Goal: Information Seeking & Learning: Learn about a topic

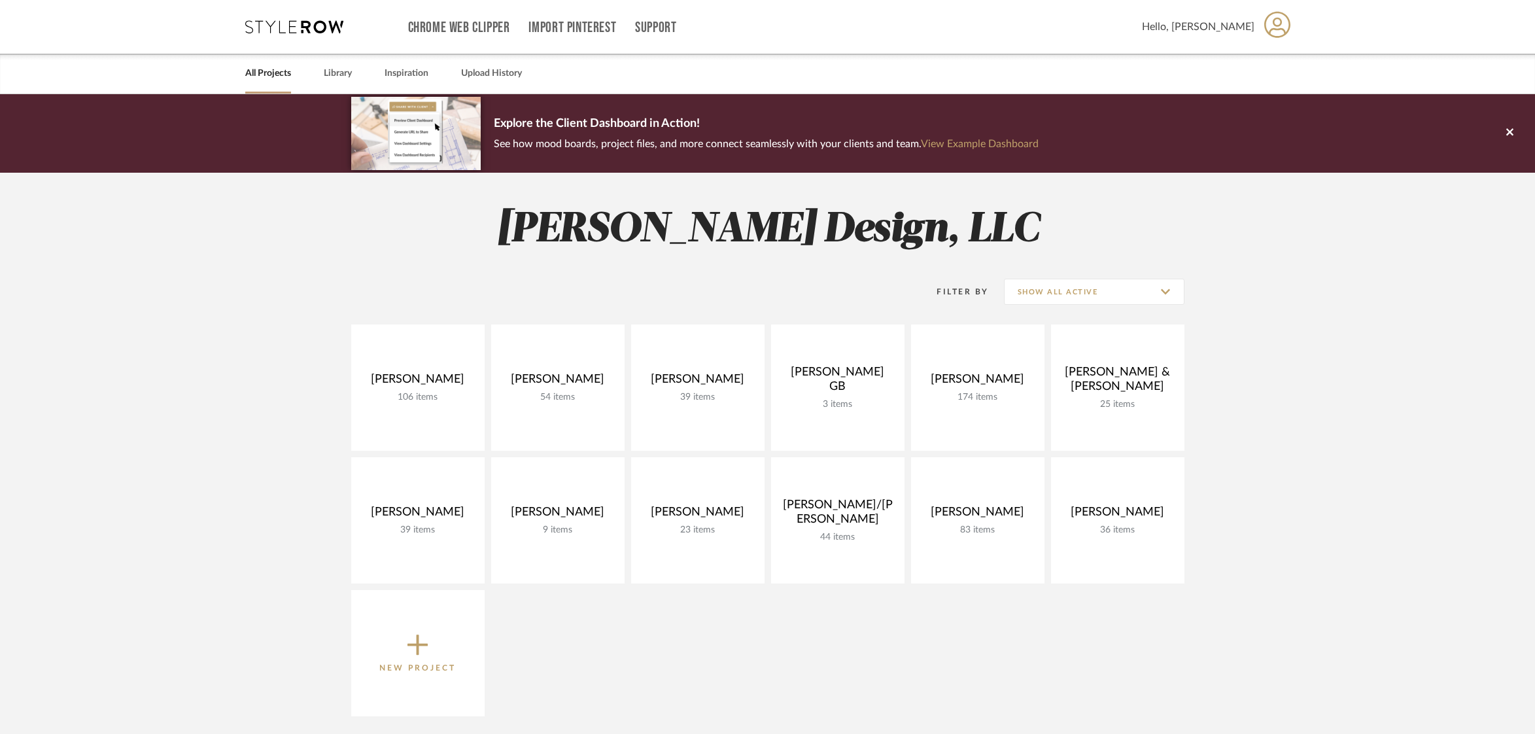
click at [275, 69] on link "All Projects" at bounding box center [268, 74] width 46 height 18
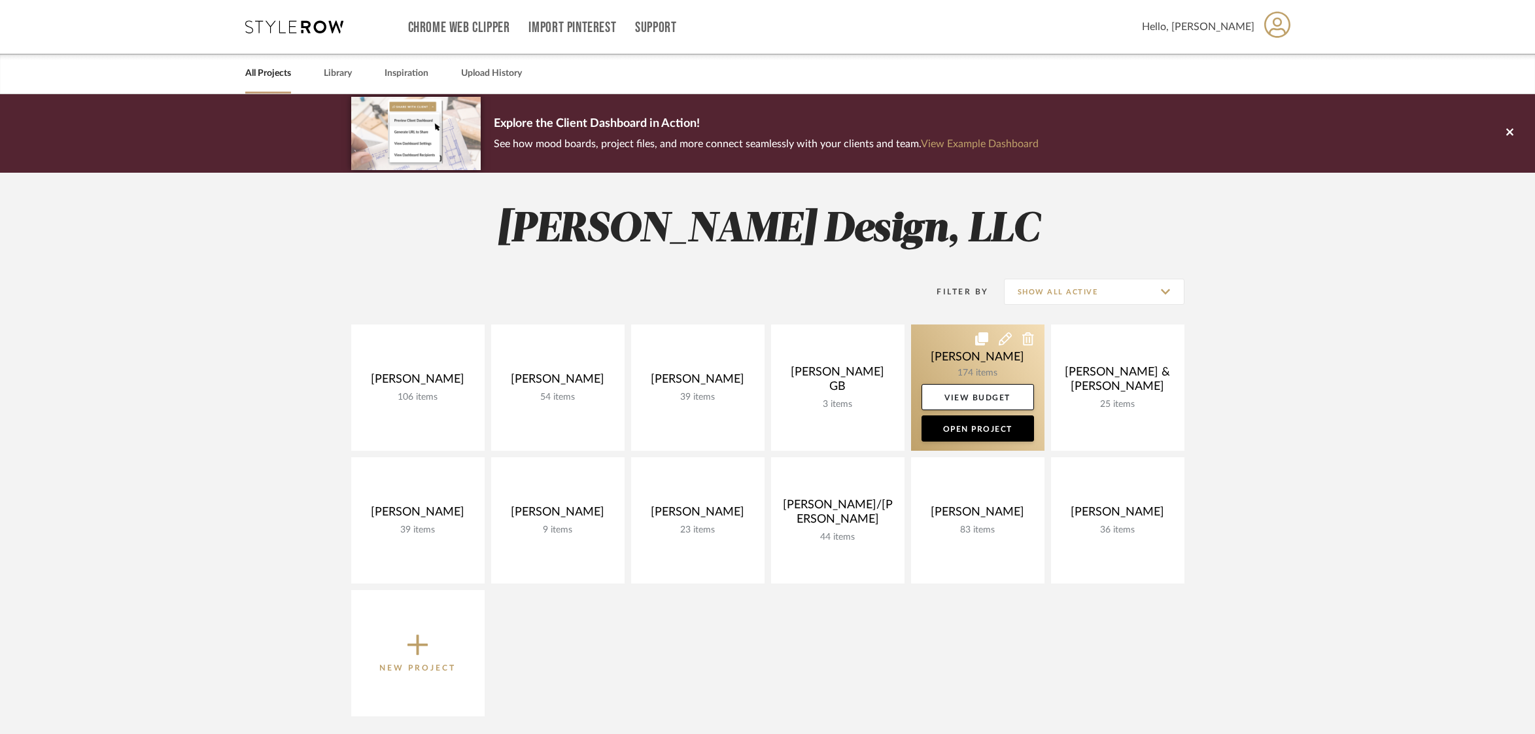
click at [943, 355] on link at bounding box center [977, 387] width 133 height 126
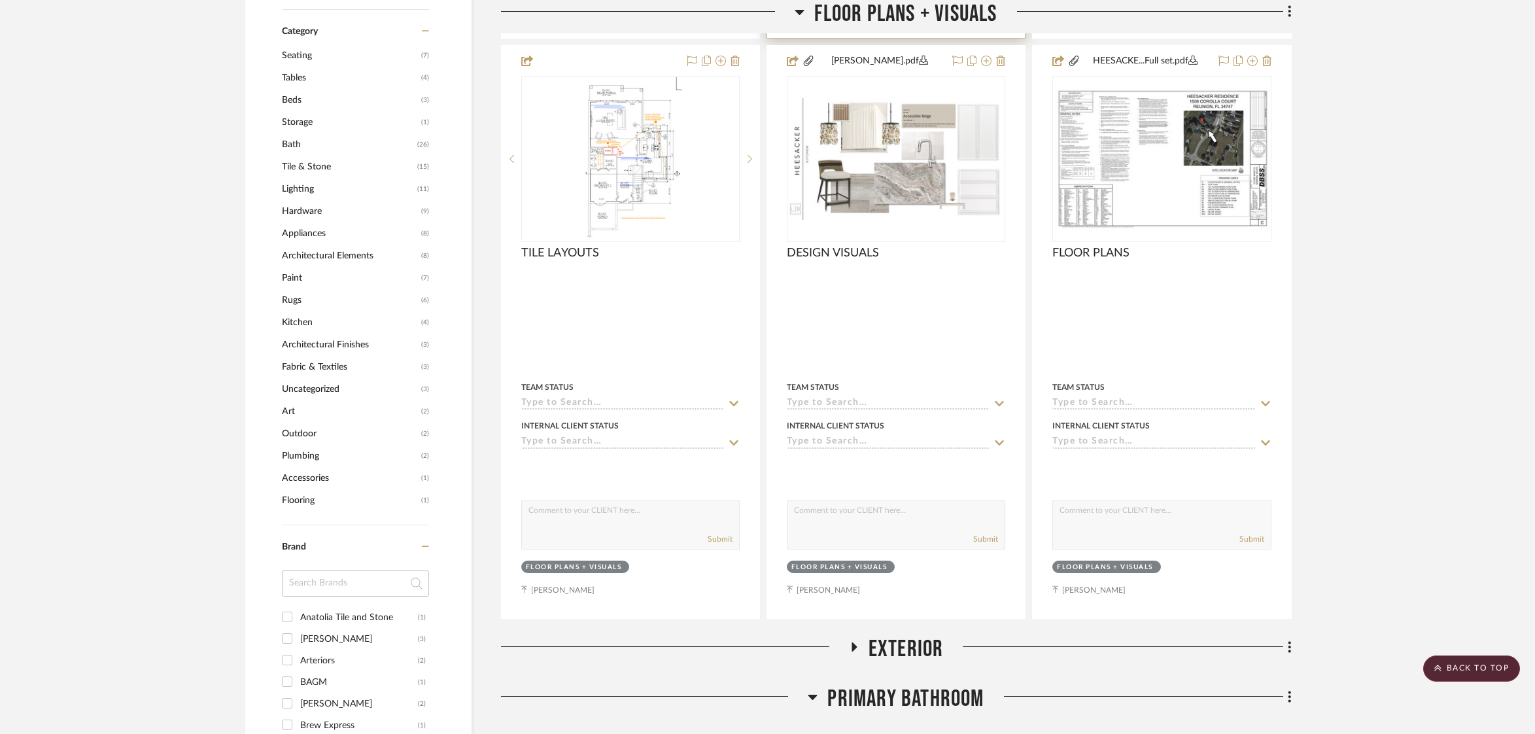
scroll to position [943, 0]
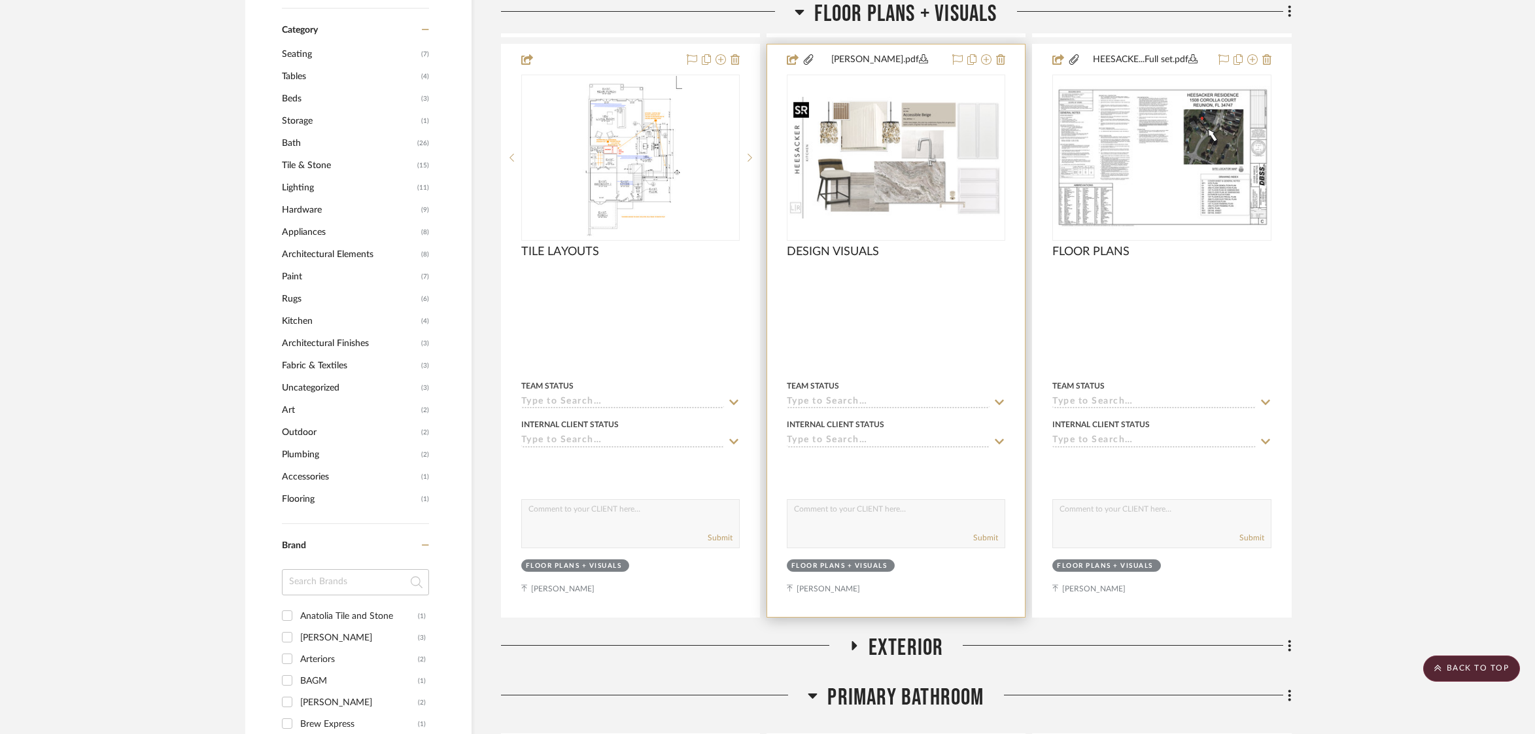
click at [924, 182] on img "0" at bounding box center [896, 158] width 216 height 122
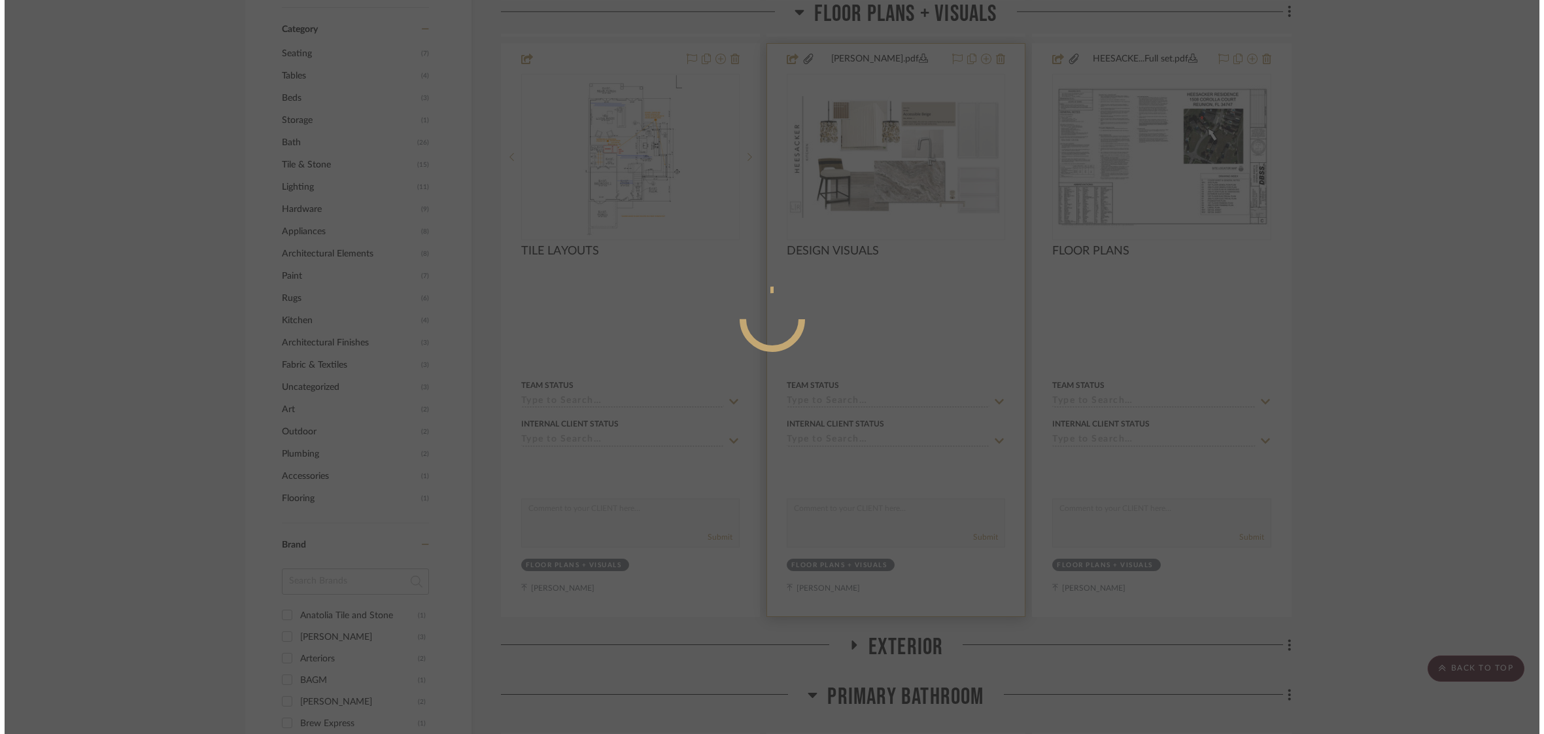
scroll to position [0, 0]
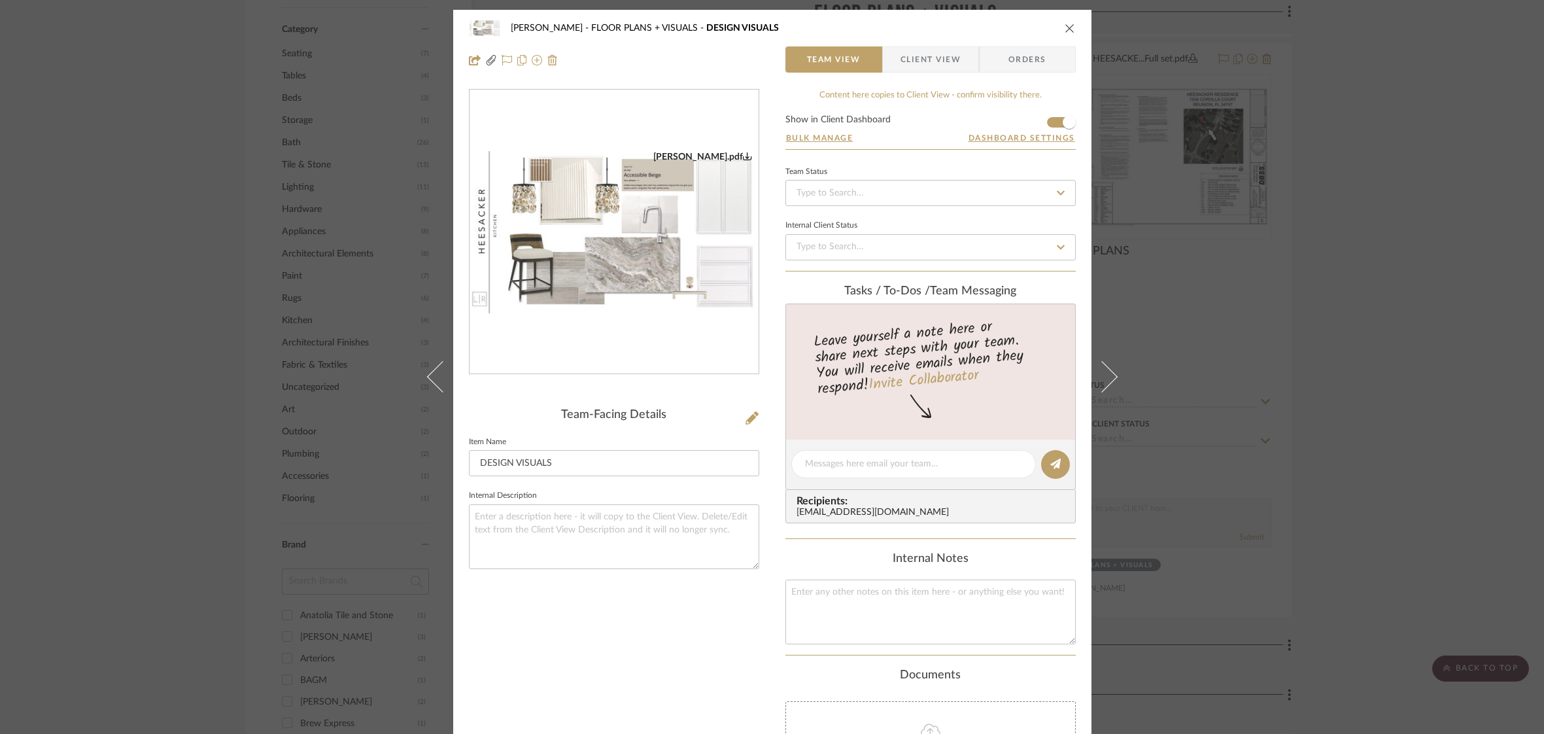
click at [613, 230] on img "0" at bounding box center [614, 232] width 289 height 163
click at [1065, 24] on icon "close" at bounding box center [1070, 28] width 10 height 10
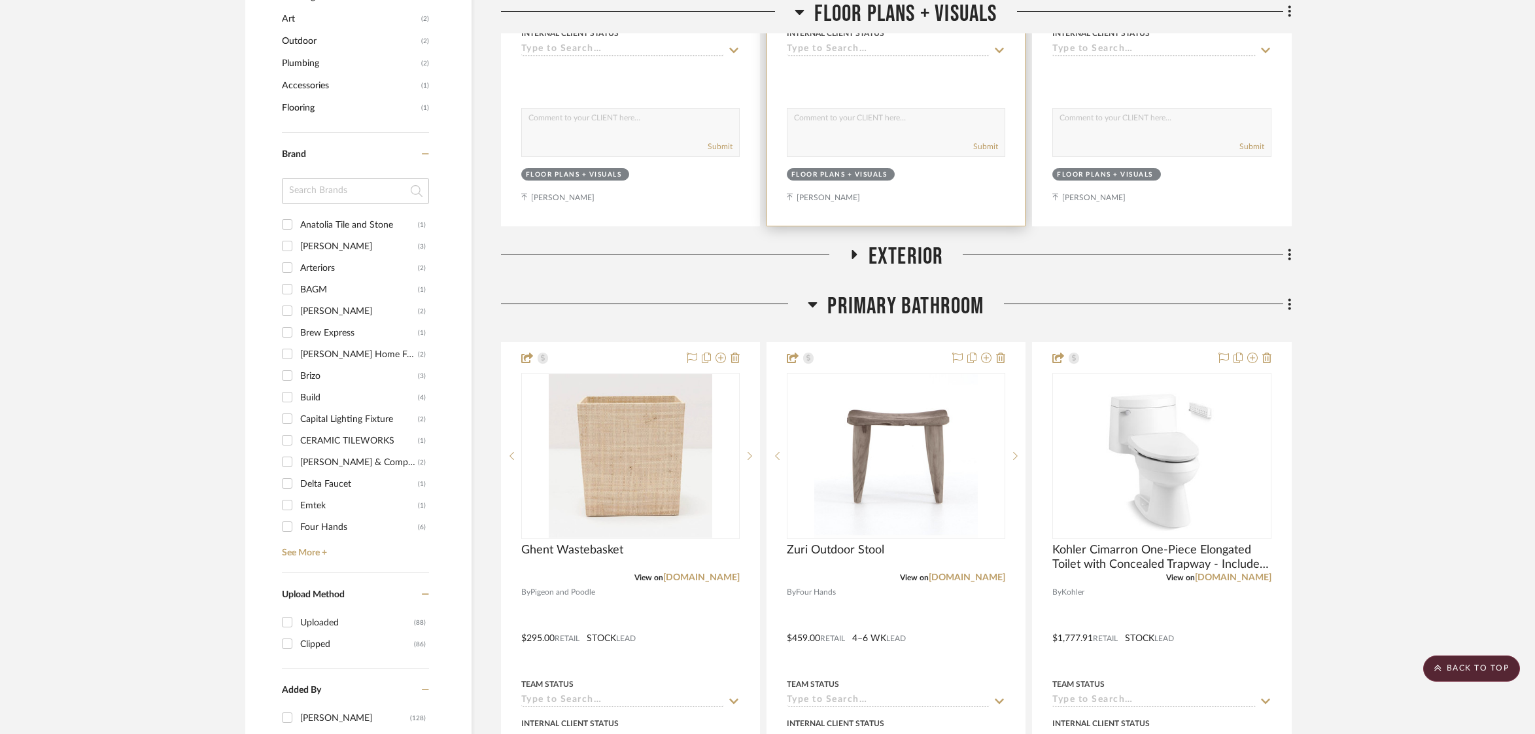
scroll to position [1363, 0]
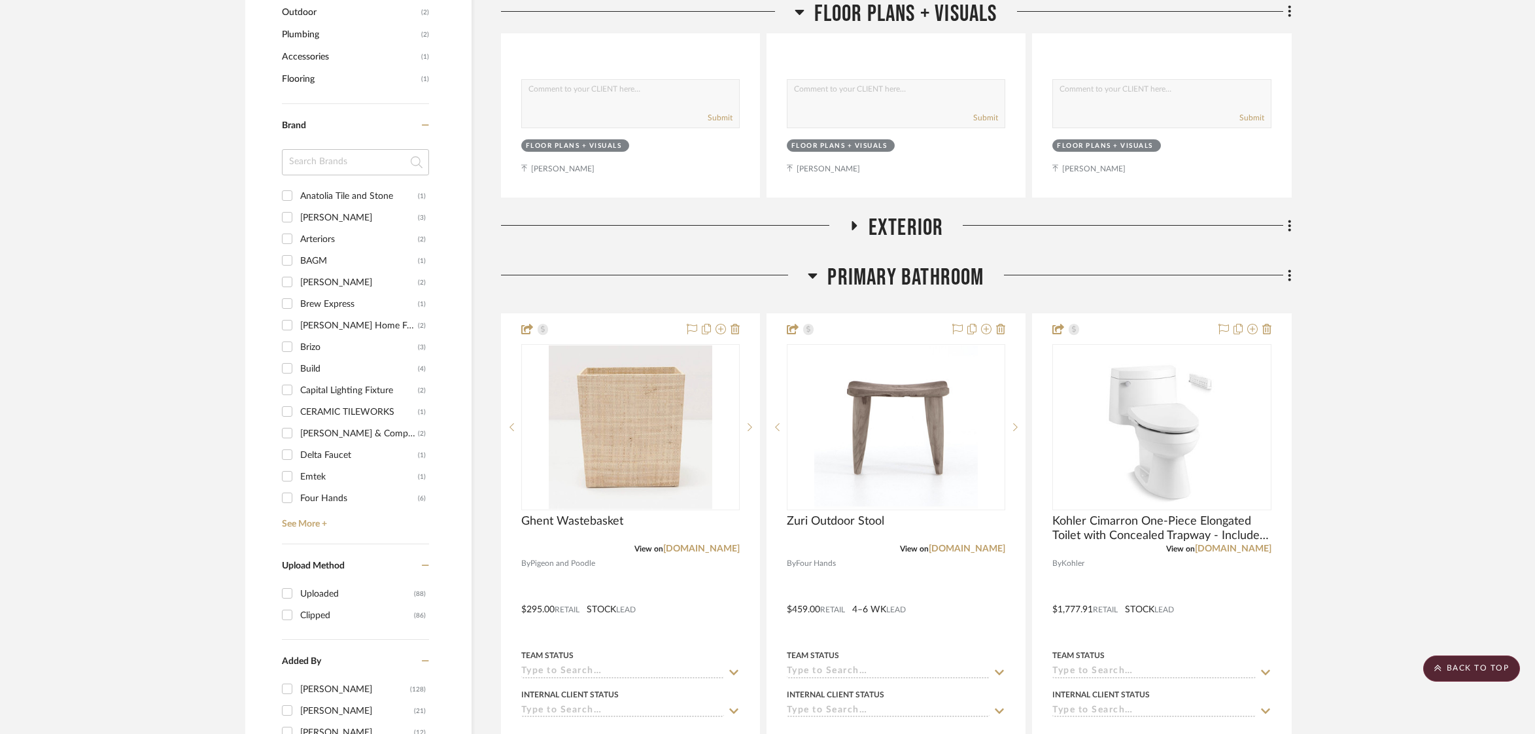
click at [884, 217] on span "Exterior" at bounding box center [906, 228] width 75 height 28
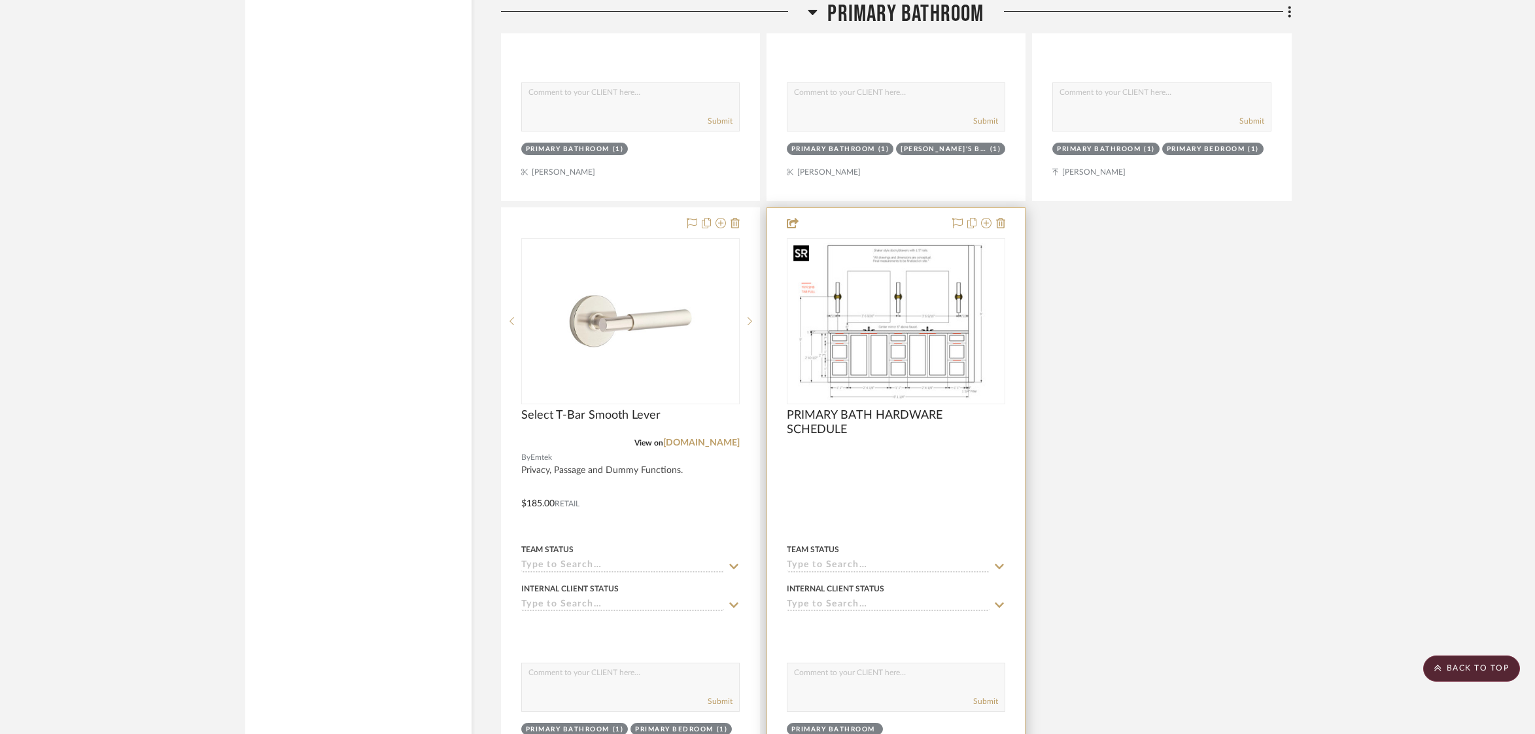
scroll to position [3217, 0]
click at [876, 334] on img "0" at bounding box center [896, 323] width 216 height 157
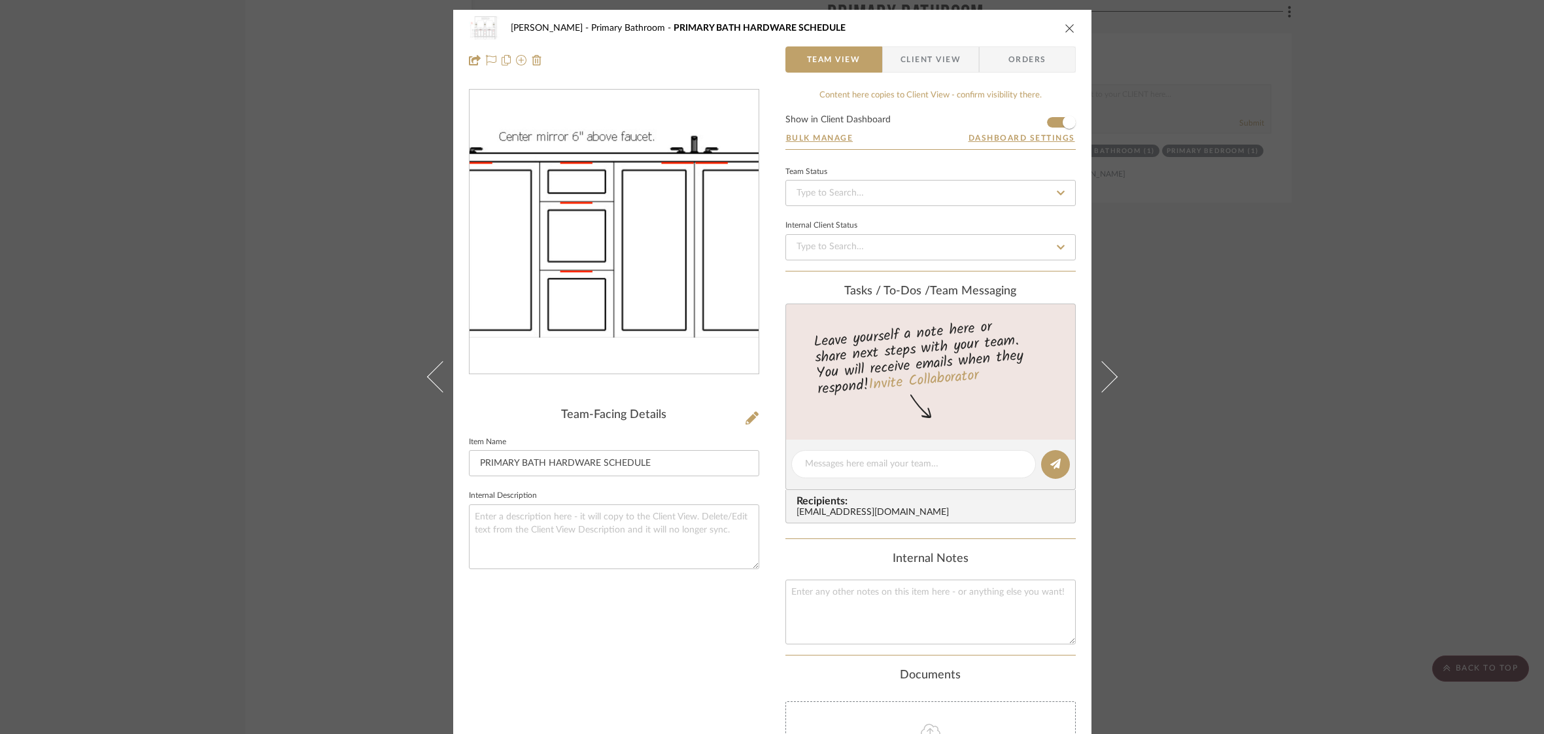
click at [625, 271] on img "0" at bounding box center [614, 232] width 289 height 210
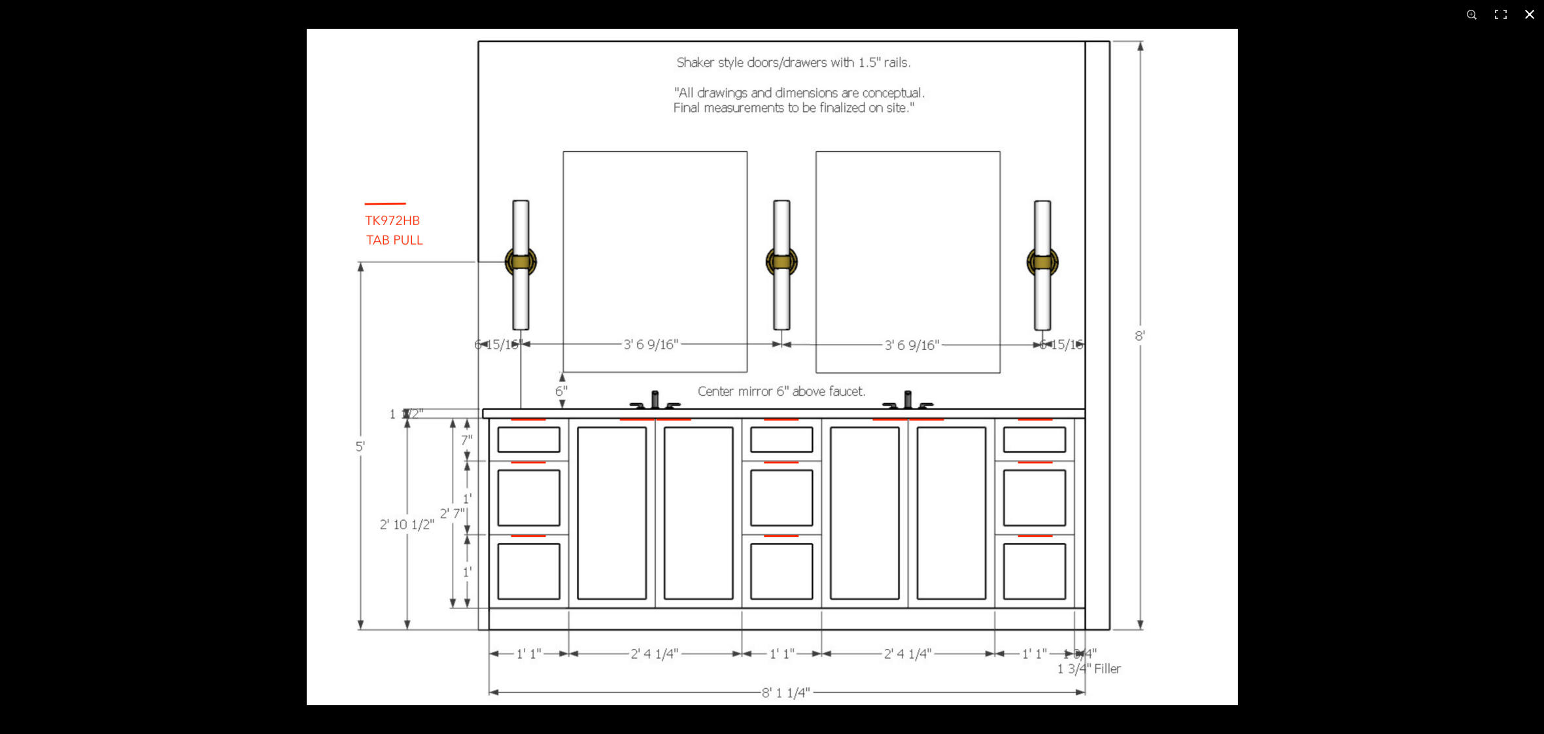
click at [1530, 12] on button at bounding box center [1530, 14] width 29 height 29
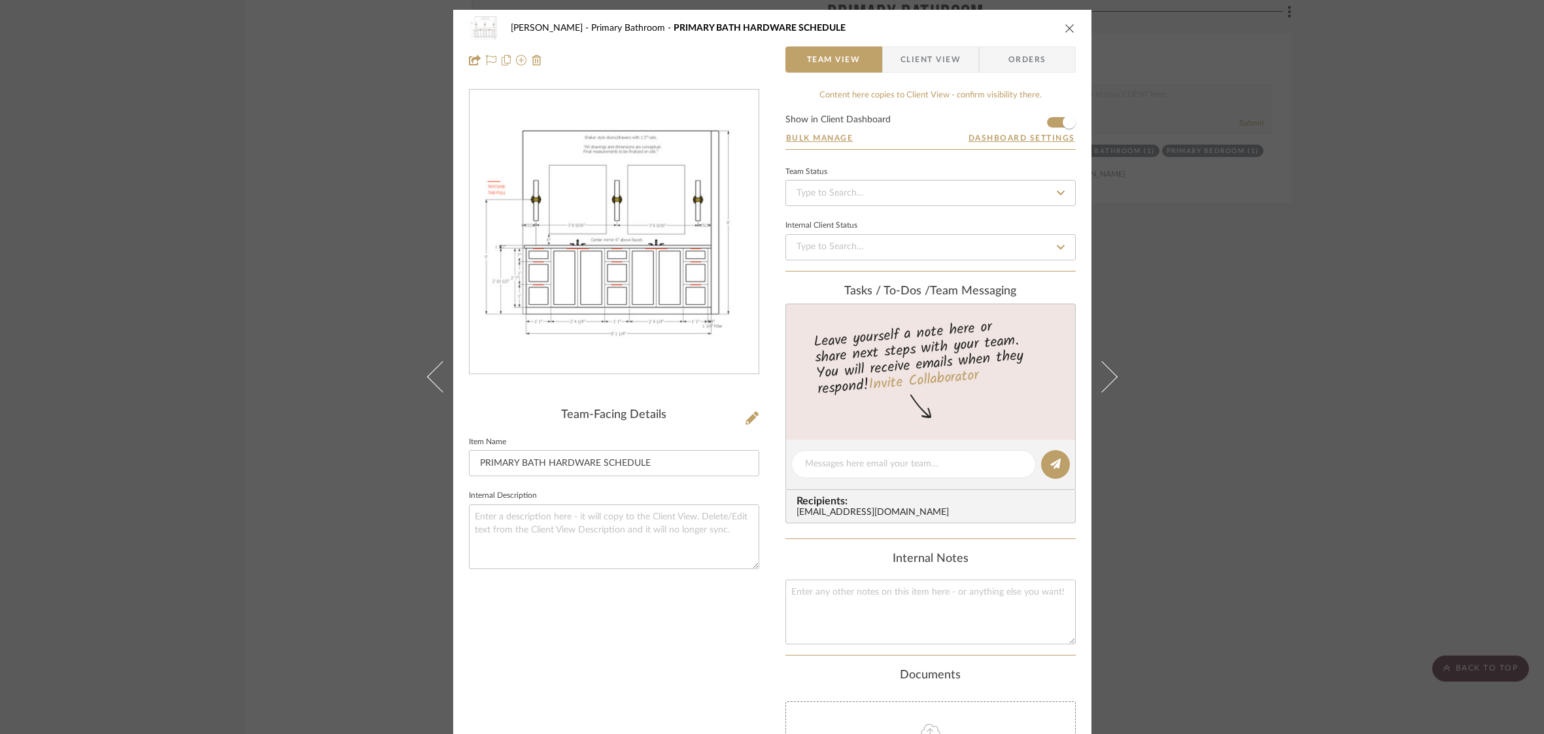
click at [1065, 28] on icon "close" at bounding box center [1070, 28] width 10 height 10
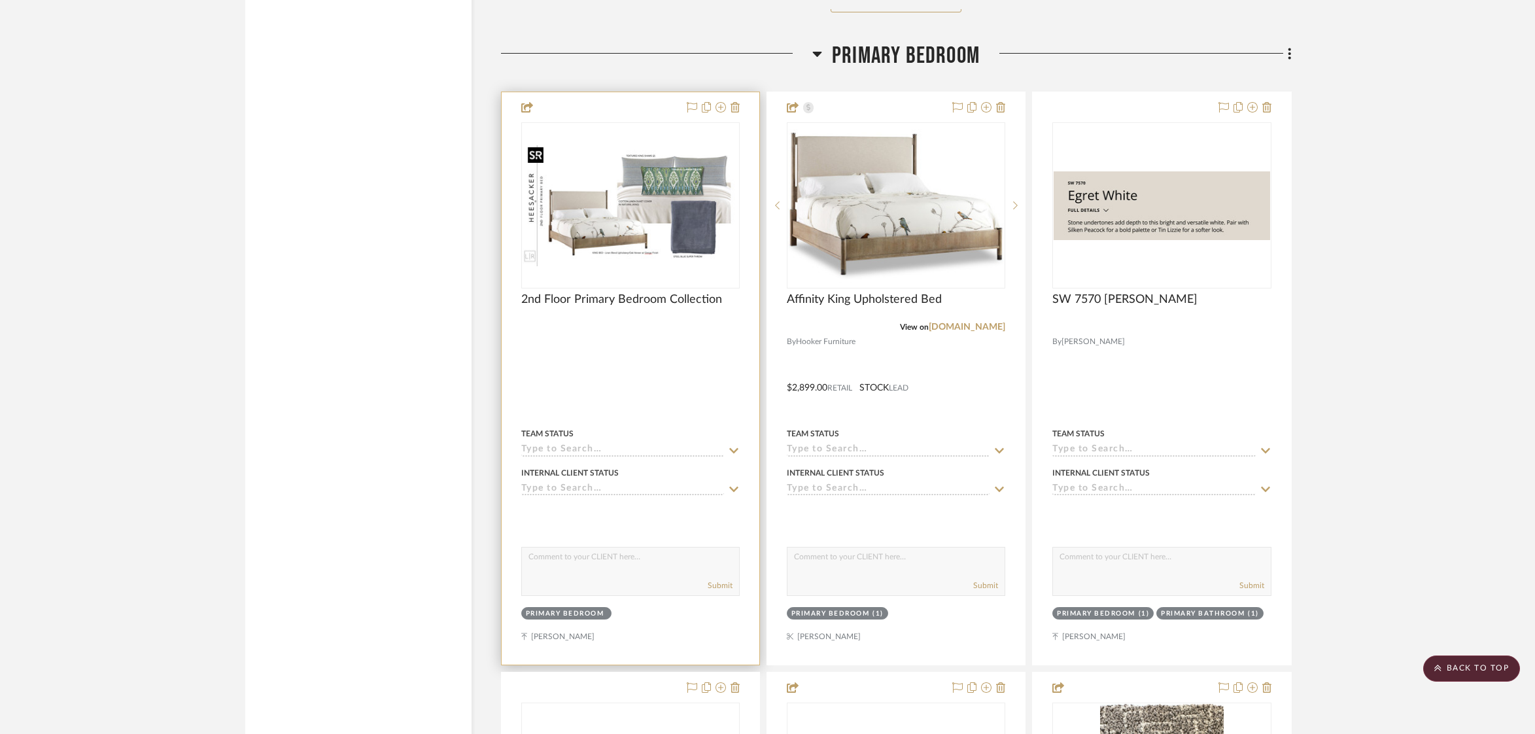
scroll to position [4014, 0]
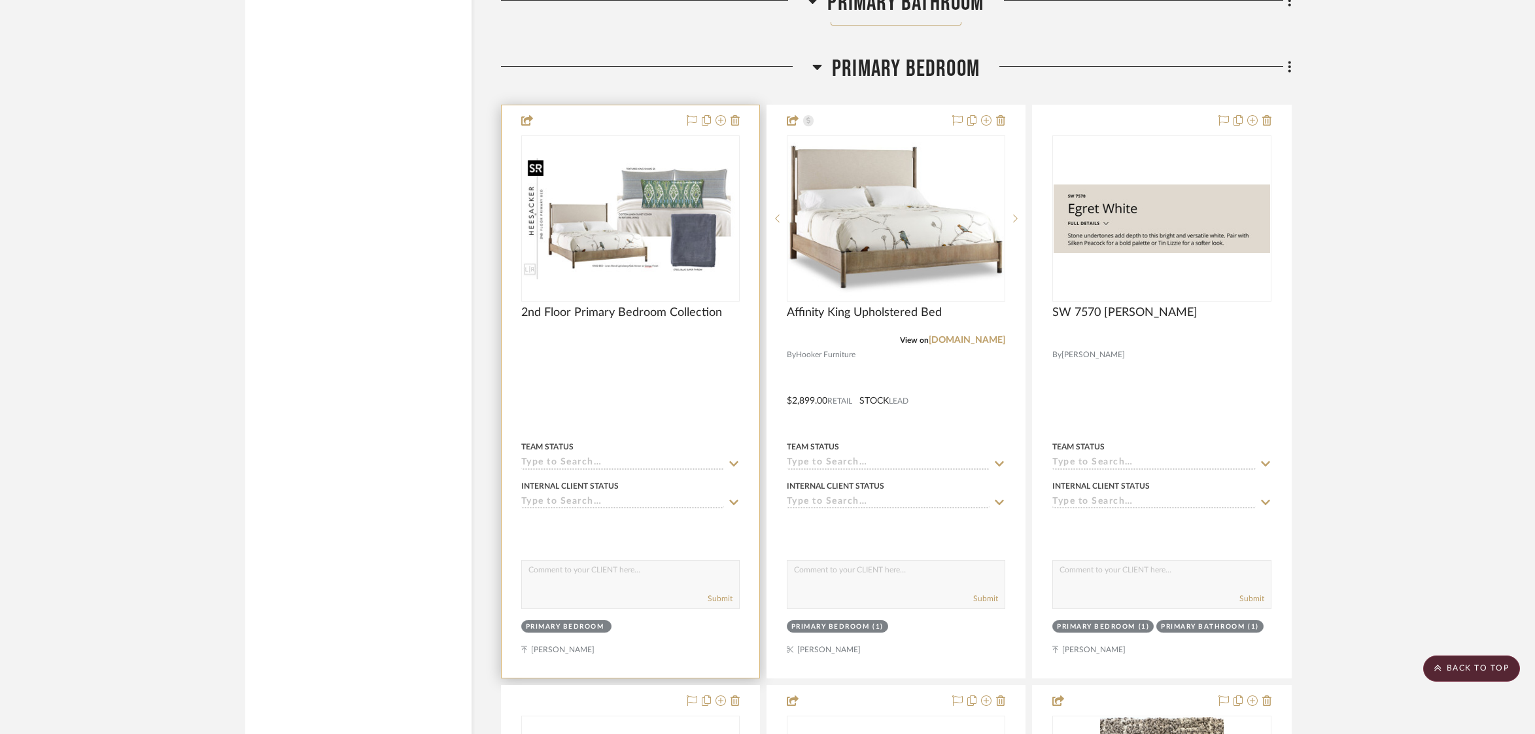
click at [665, 175] on img "0" at bounding box center [631, 218] width 216 height 121
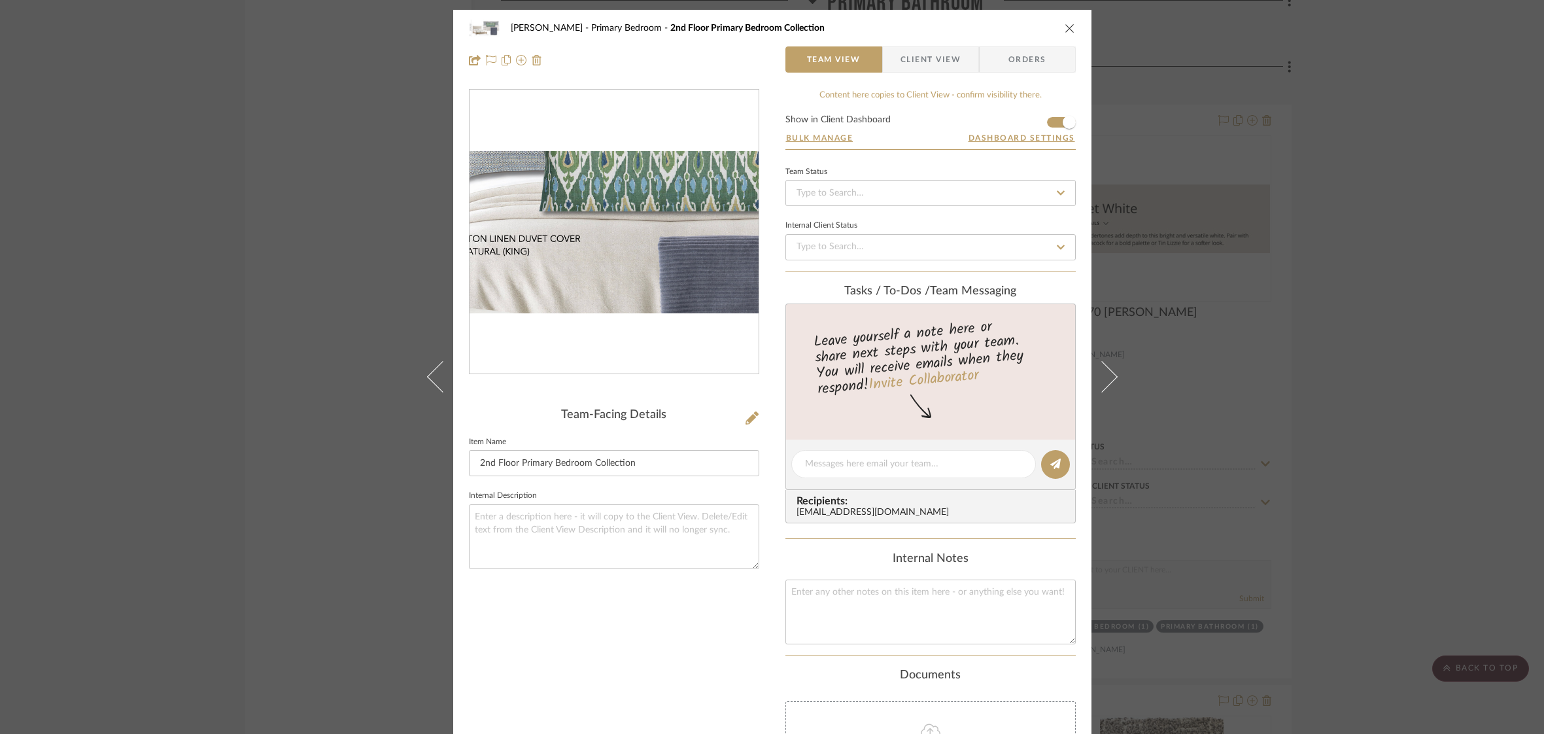
click at [650, 224] on img "0" at bounding box center [614, 232] width 289 height 162
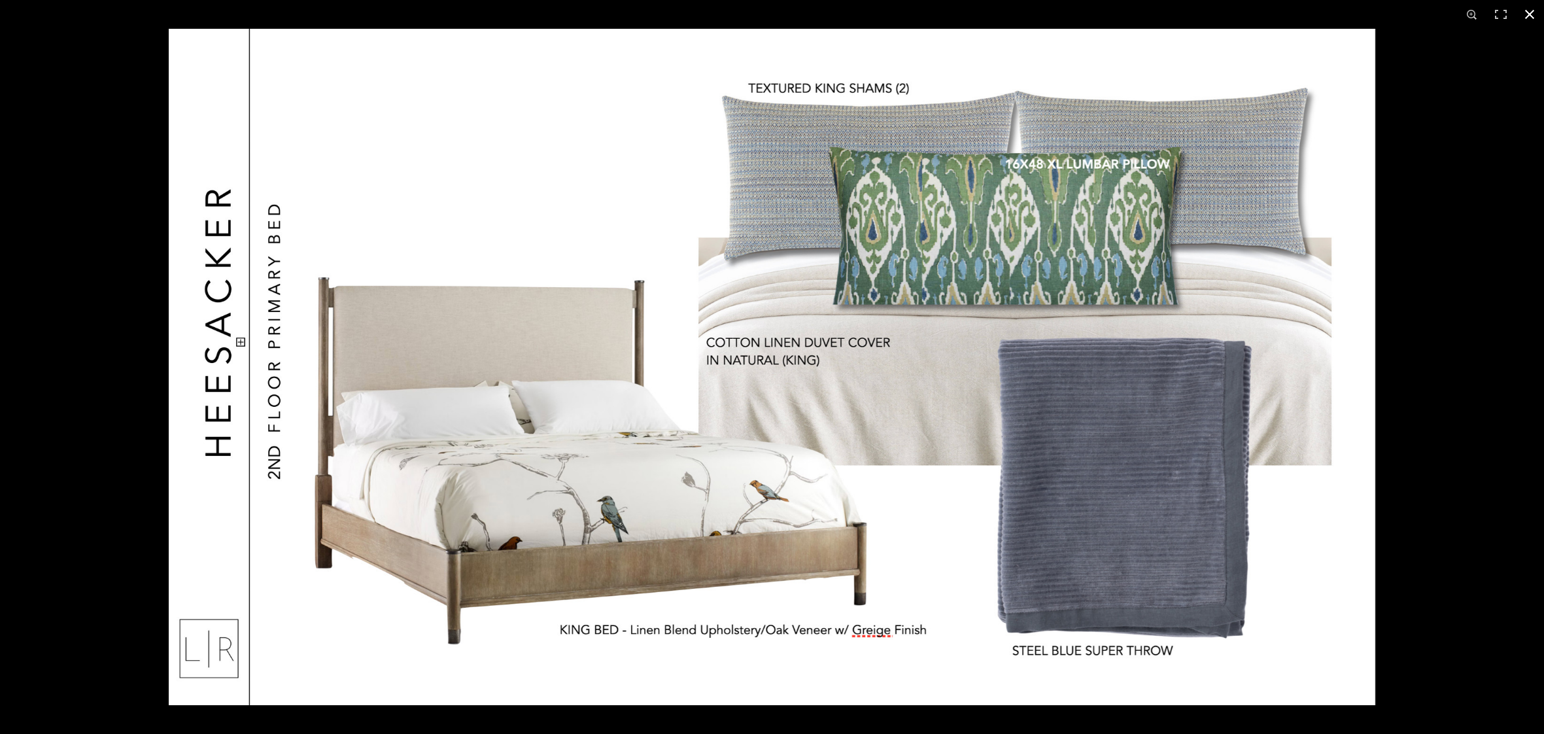
click at [1533, 14] on button at bounding box center [1530, 14] width 29 height 29
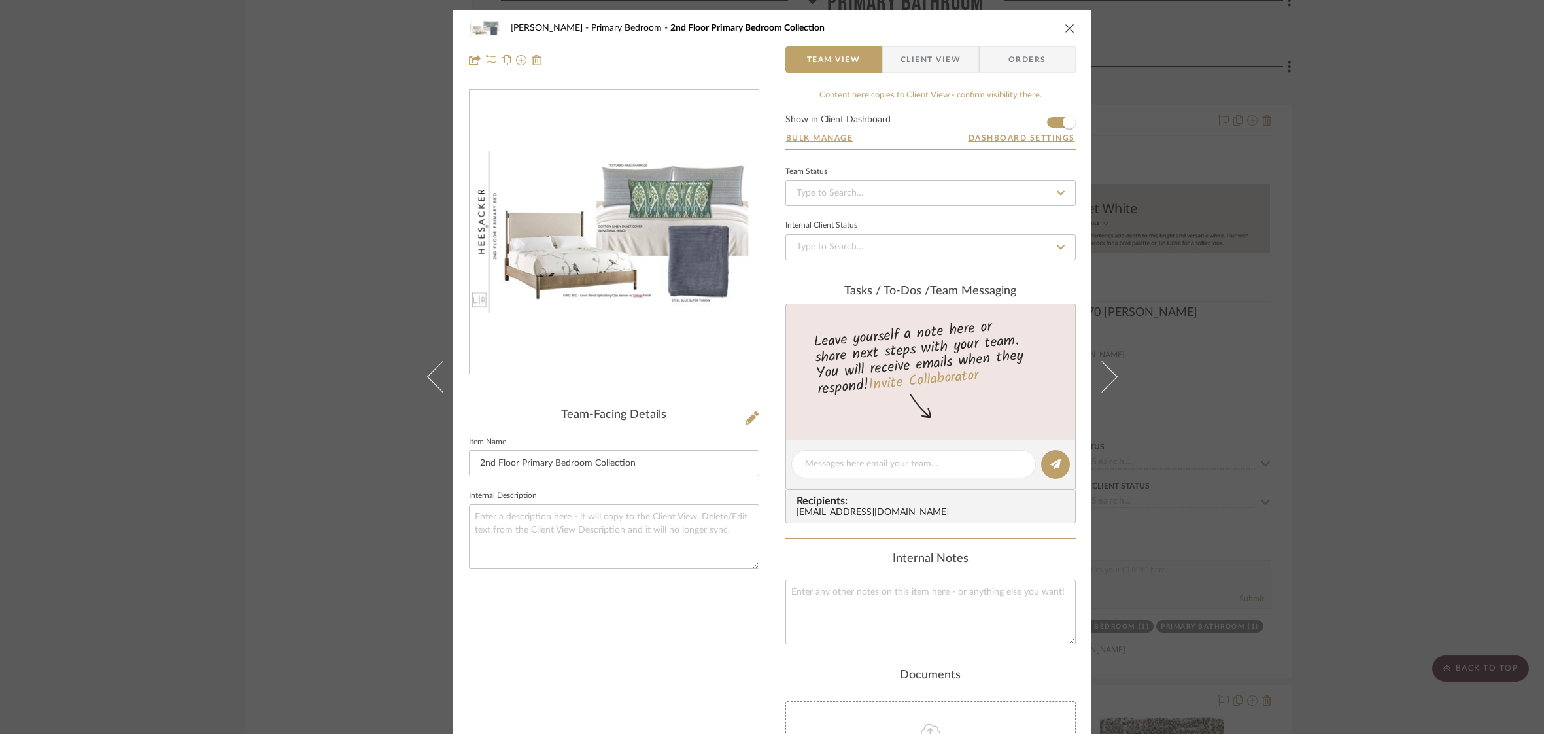
click at [1066, 30] on icon "close" at bounding box center [1070, 28] width 10 height 10
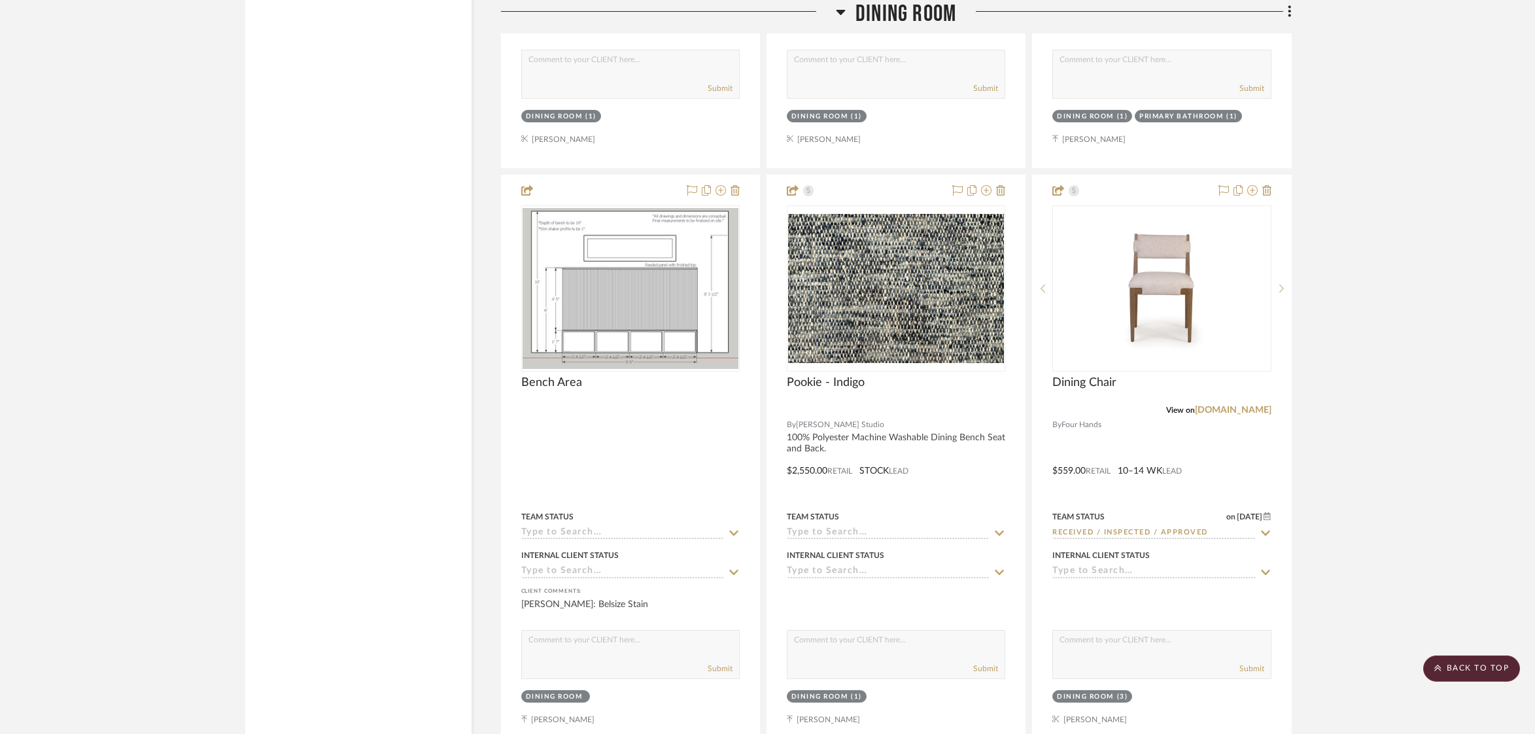
scroll to position [5798, 0]
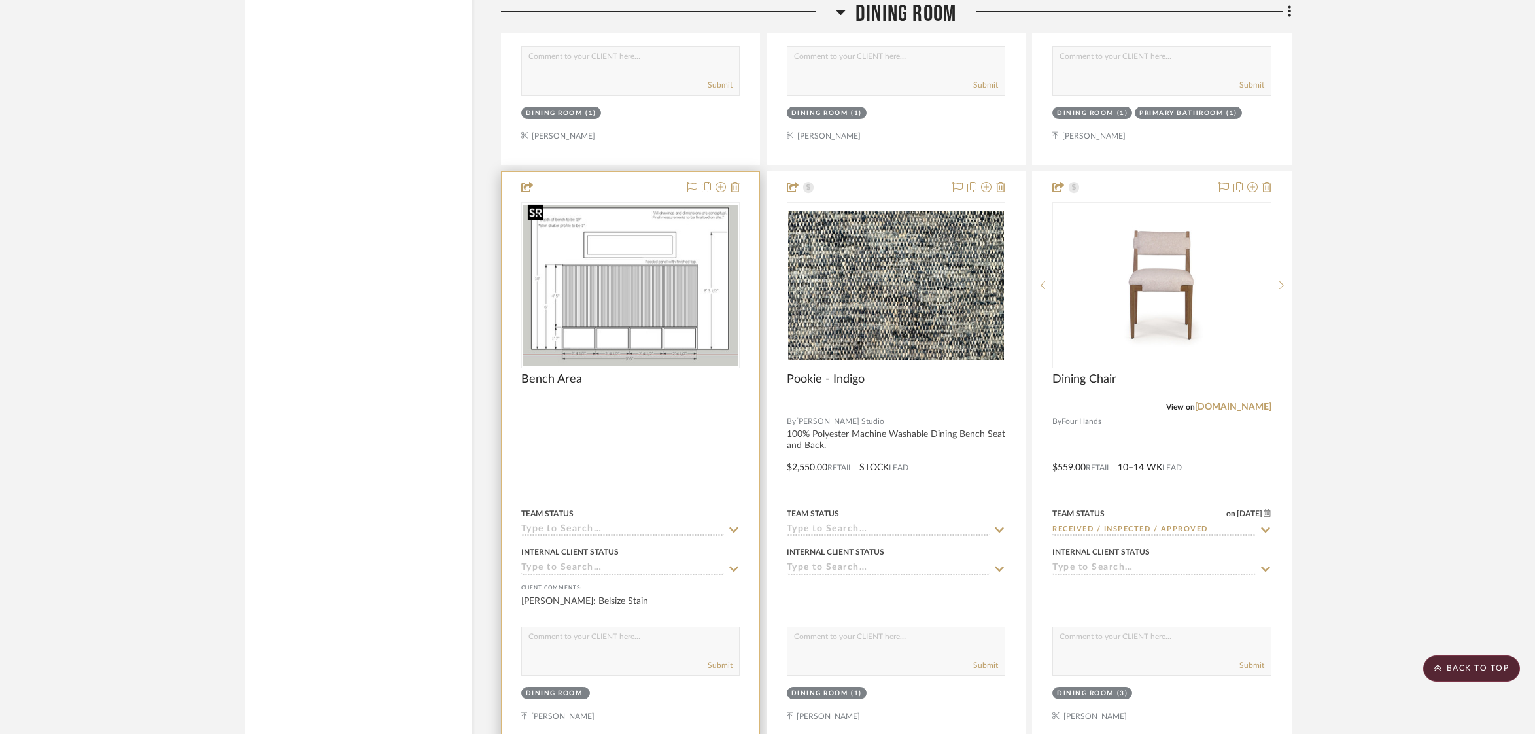
click at [0, 0] on img at bounding box center [0, 0] width 0 height 0
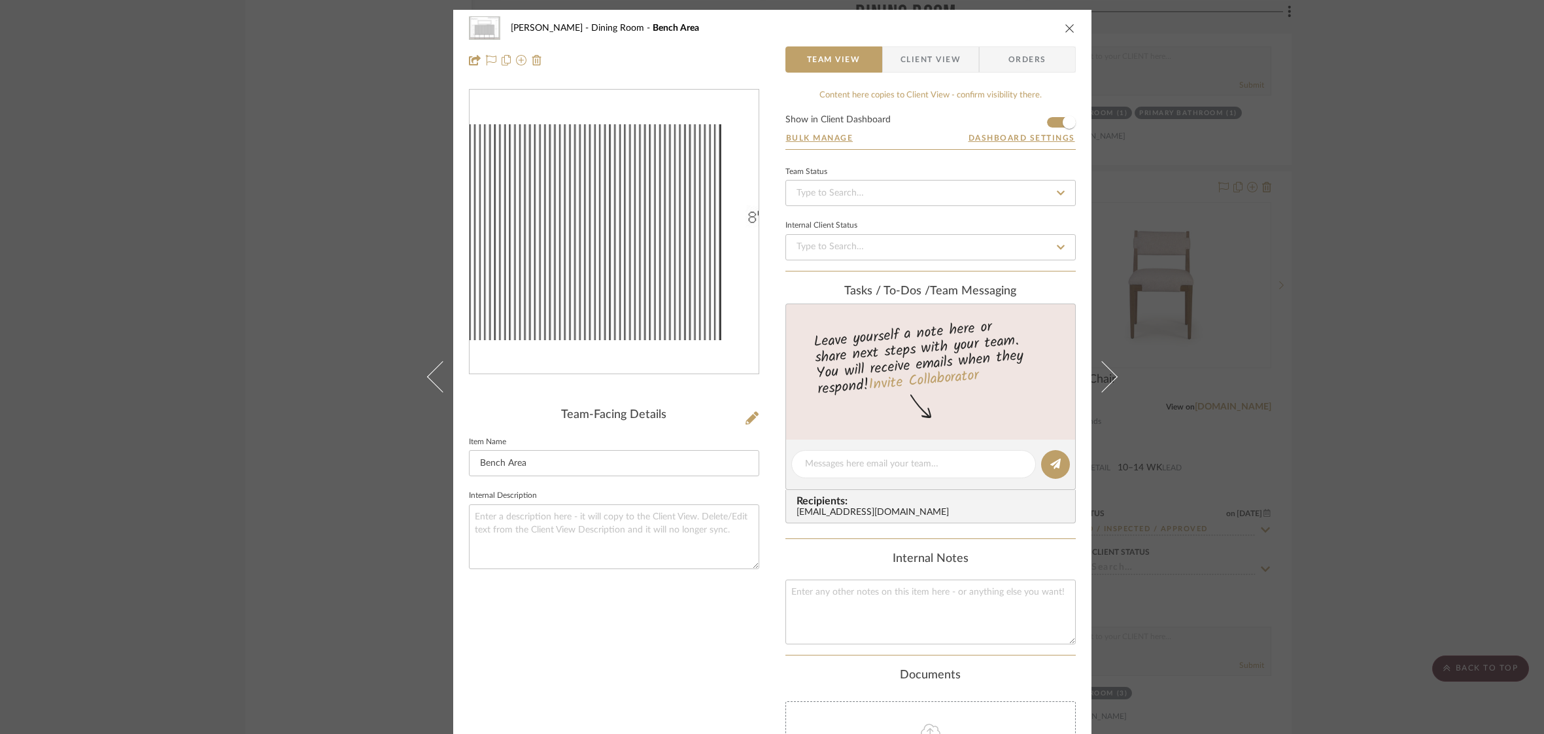
click at [663, 245] on img "0" at bounding box center [614, 231] width 289 height 215
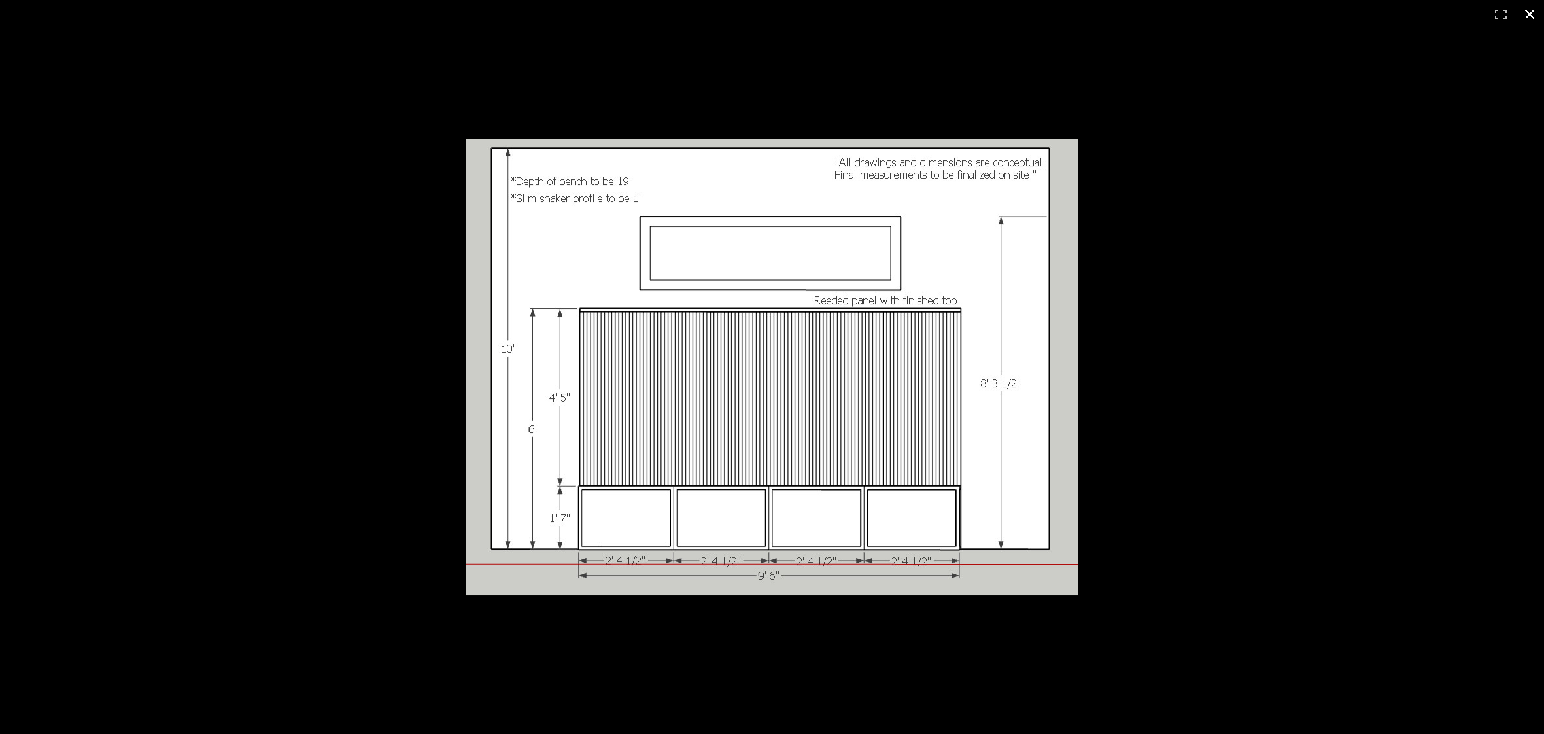
click at [1533, 10] on button at bounding box center [1530, 14] width 29 height 29
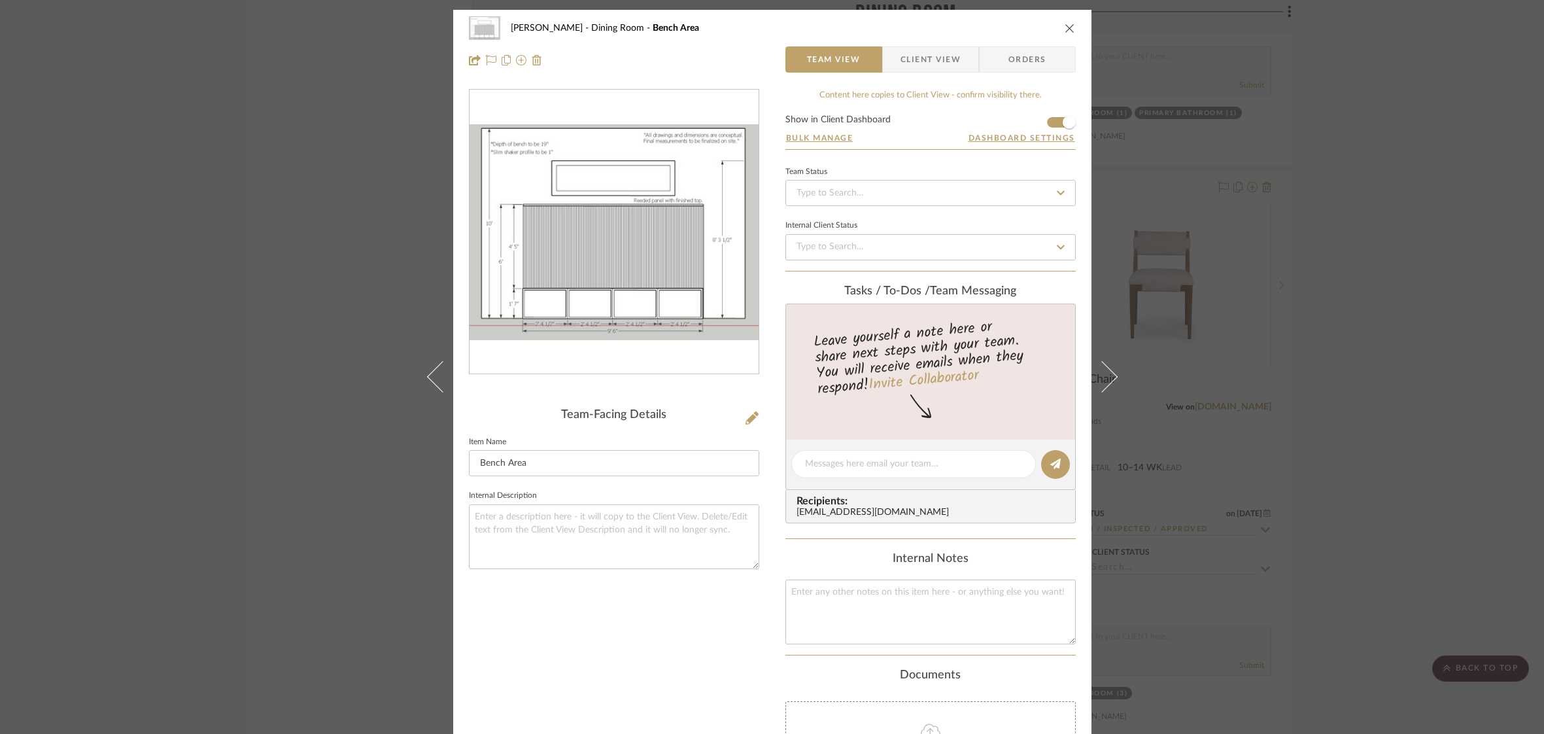
click at [1065, 26] on icon "close" at bounding box center [1070, 28] width 10 height 10
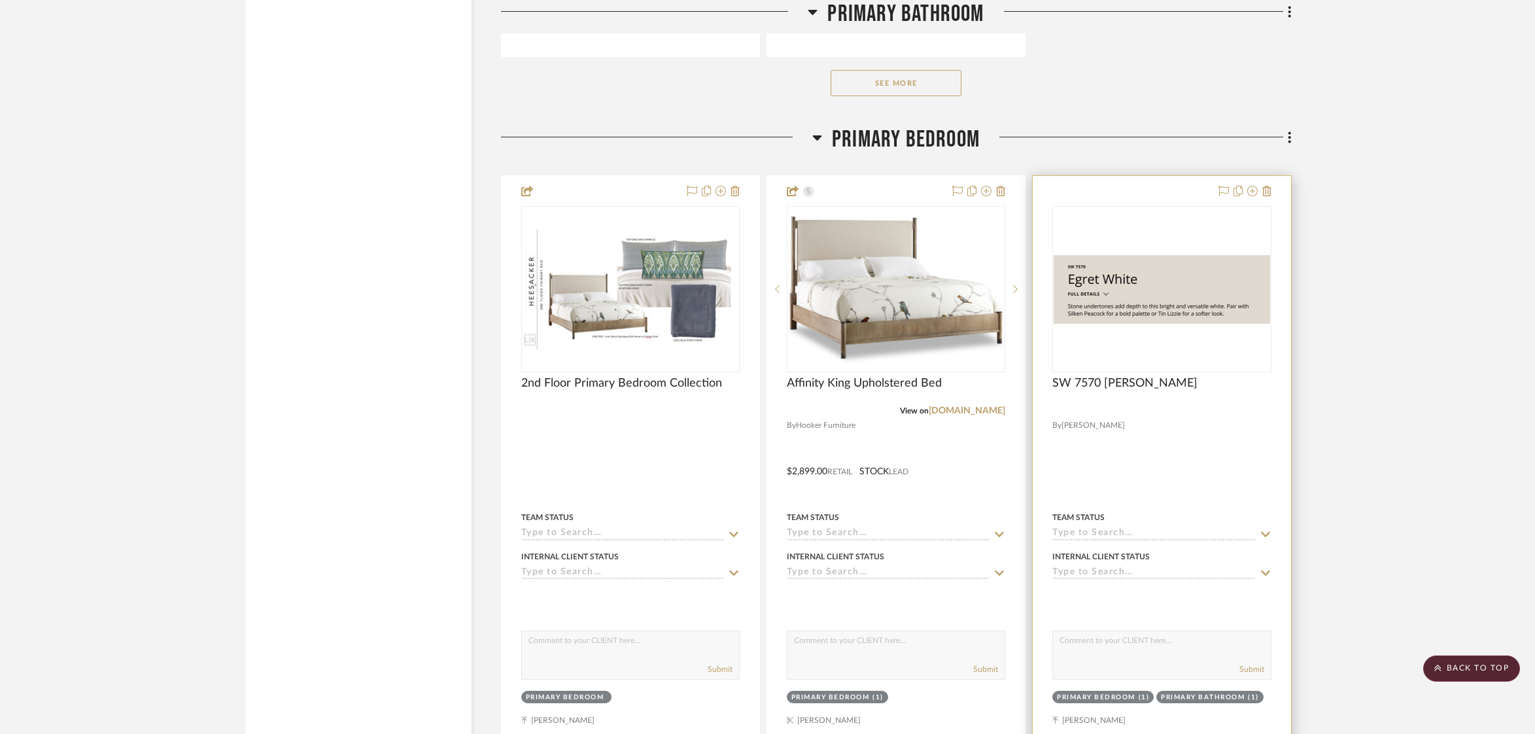
scroll to position [3942, 0]
click at [1194, 281] on img "0" at bounding box center [1162, 291] width 216 height 69
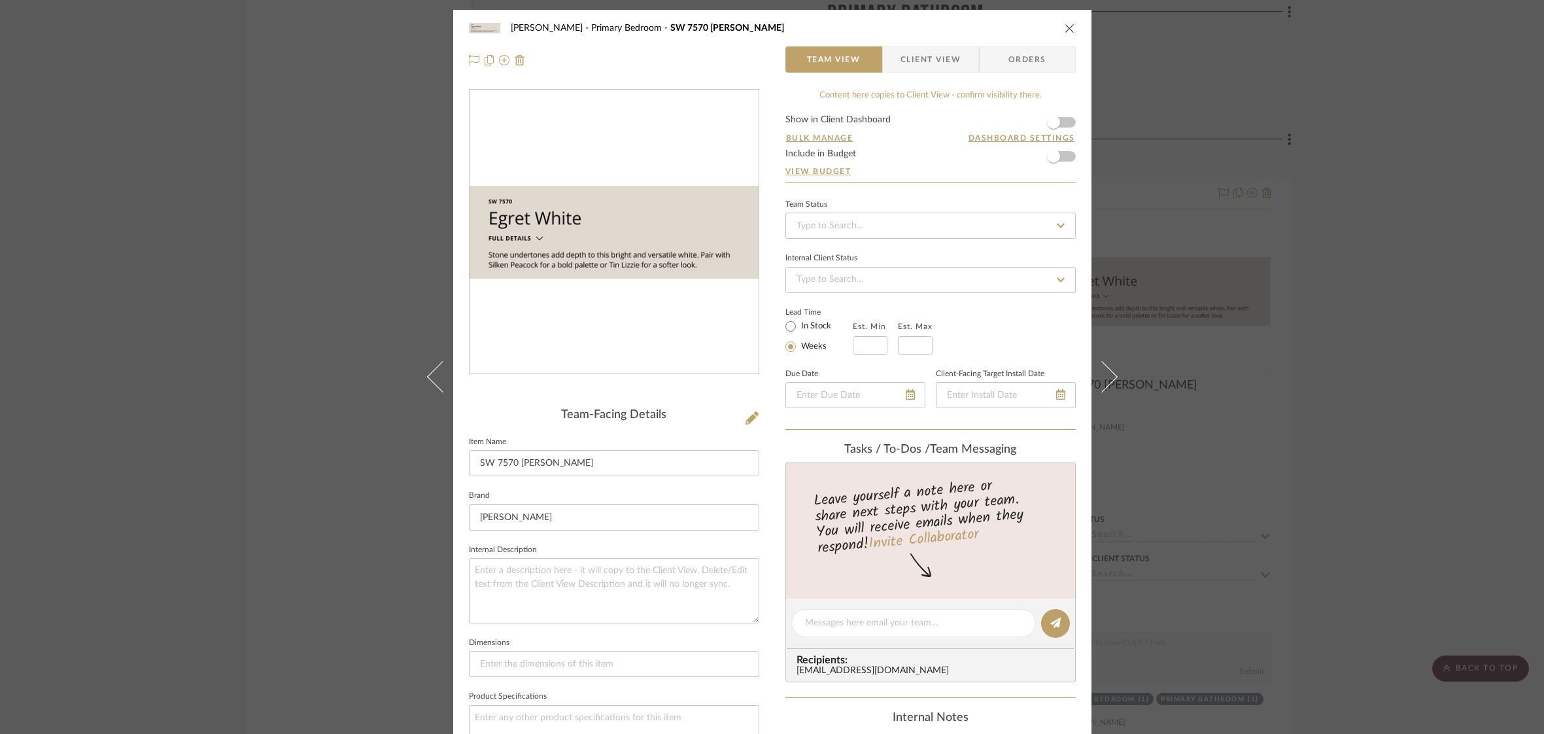
click at [1062, 22] on div "[PERSON_NAME][GEOGRAPHIC_DATA] SW 7570 Egret White" at bounding box center [772, 28] width 607 height 26
click at [1065, 26] on icon "close" at bounding box center [1070, 27] width 10 height 10
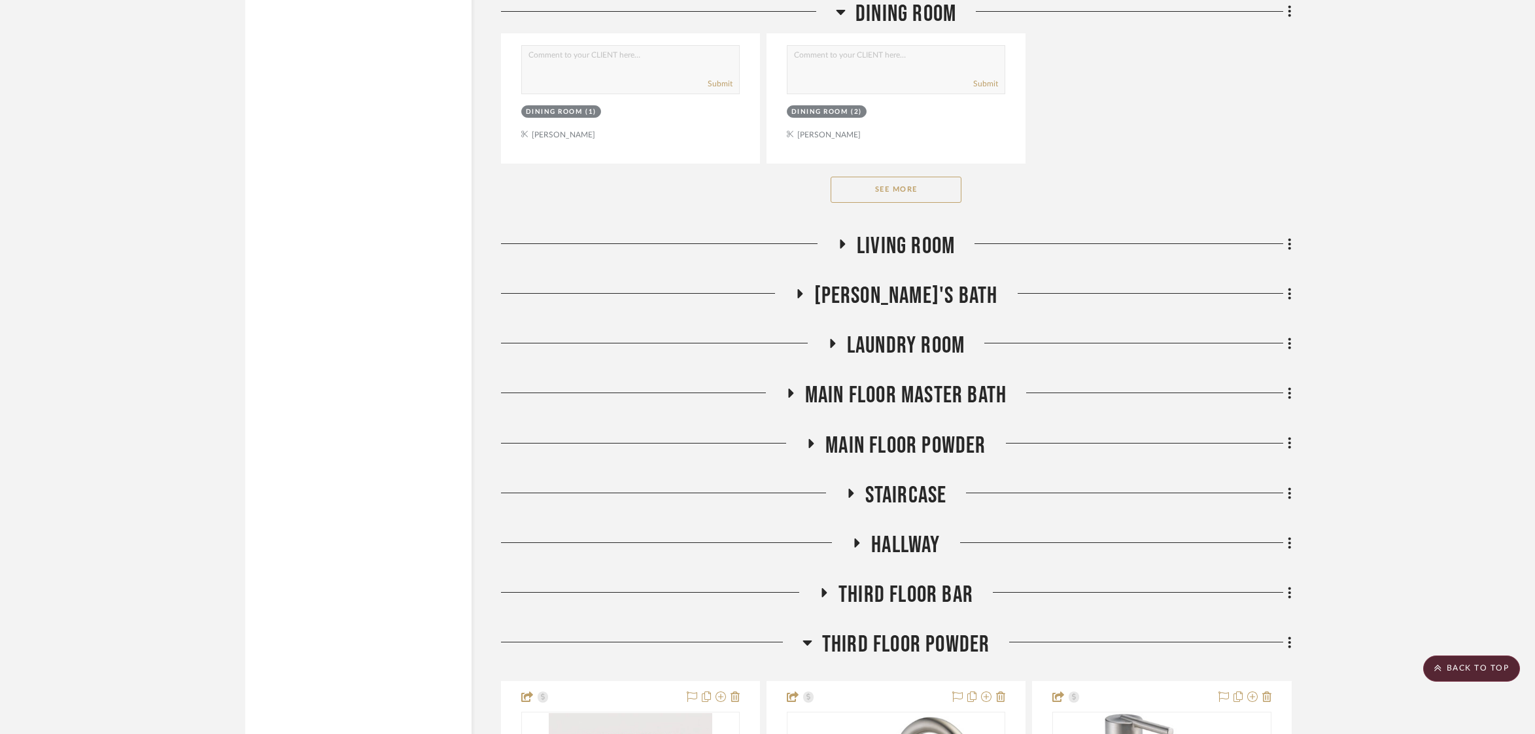
scroll to position [6961, 0]
drag, startPoint x: 916, startPoint y: 489, endPoint x: 924, endPoint y: 489, distance: 7.2
click at [917, 489] on span "Staircase" at bounding box center [906, 494] width 82 height 28
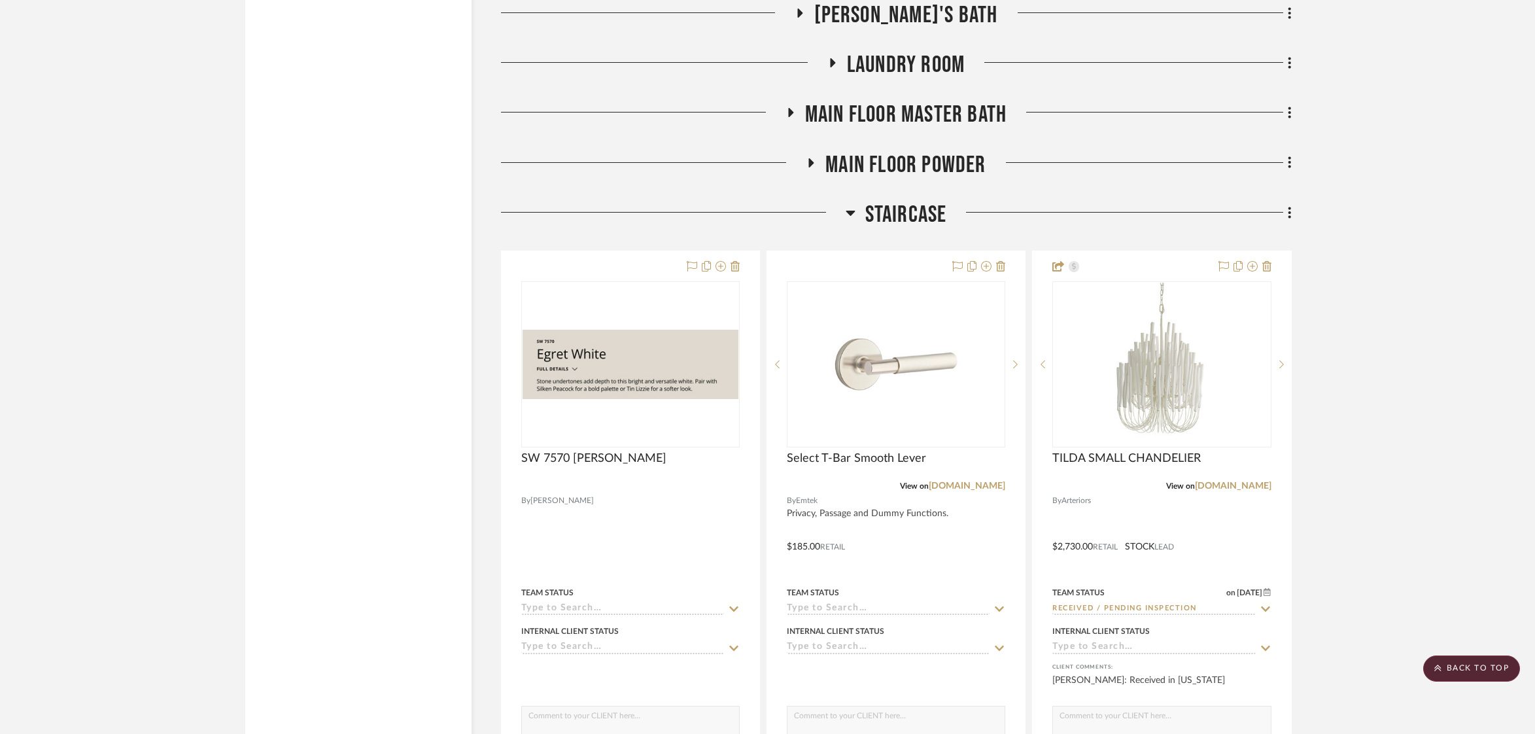
scroll to position [7485, 0]
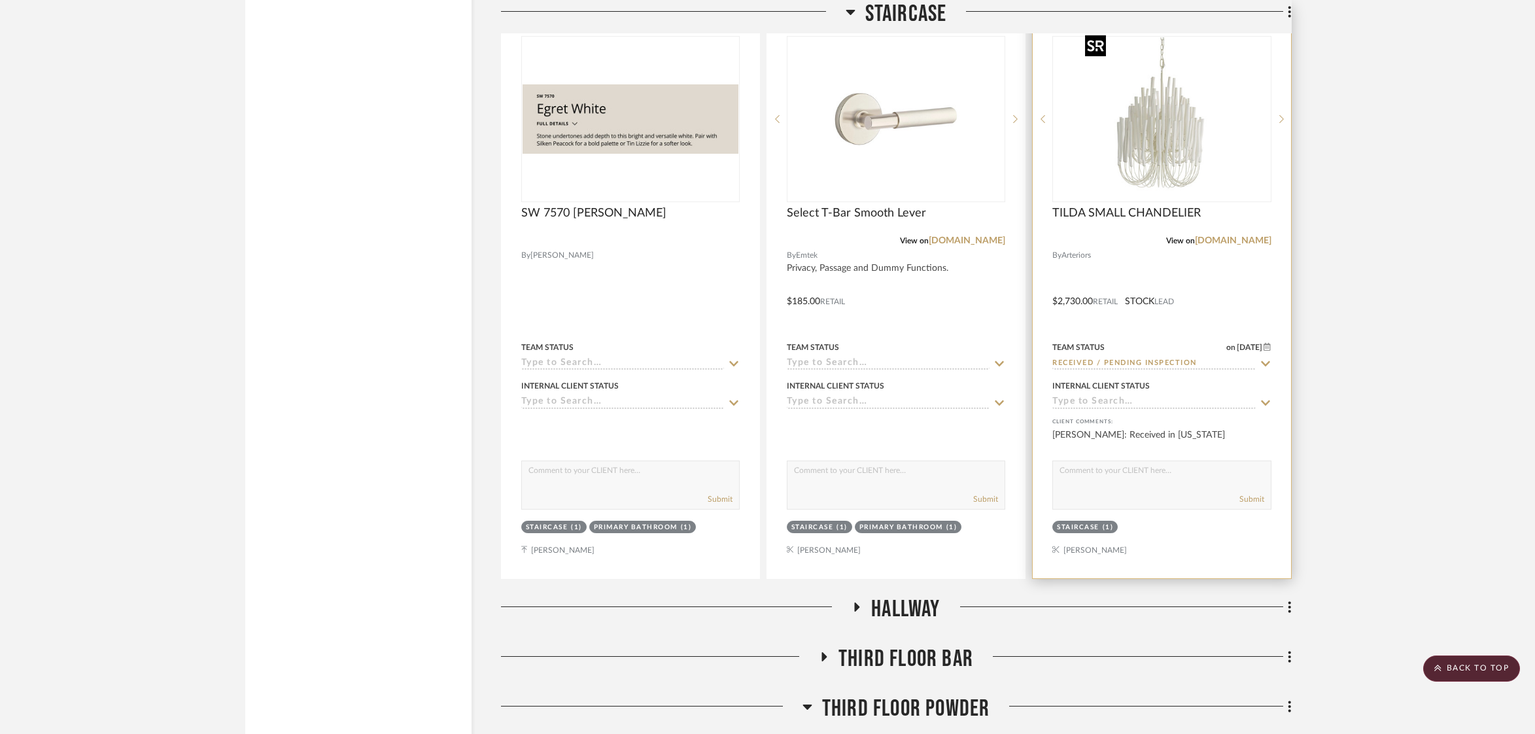
click at [1147, 167] on img "0" at bounding box center [1162, 119] width 164 height 164
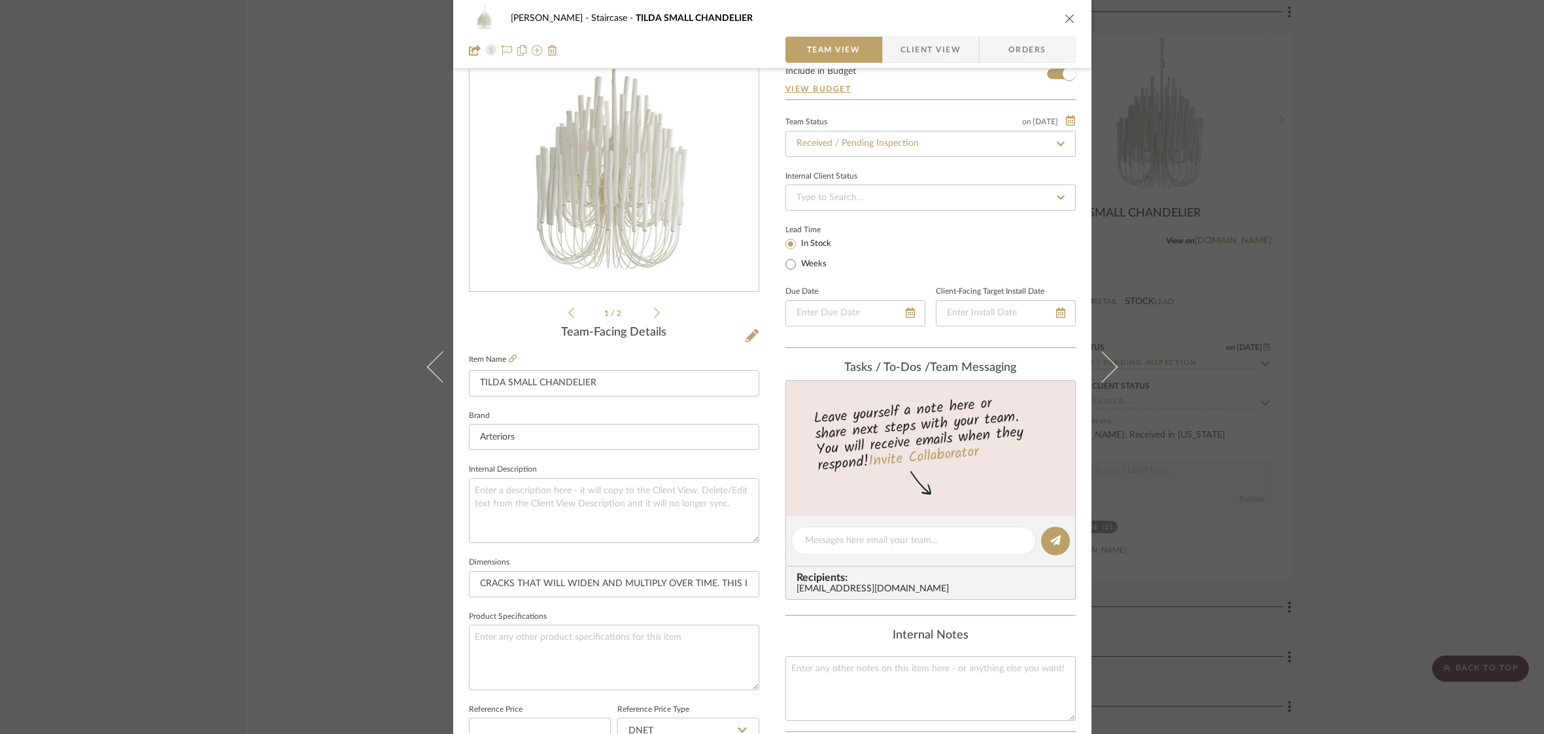
scroll to position [122, 0]
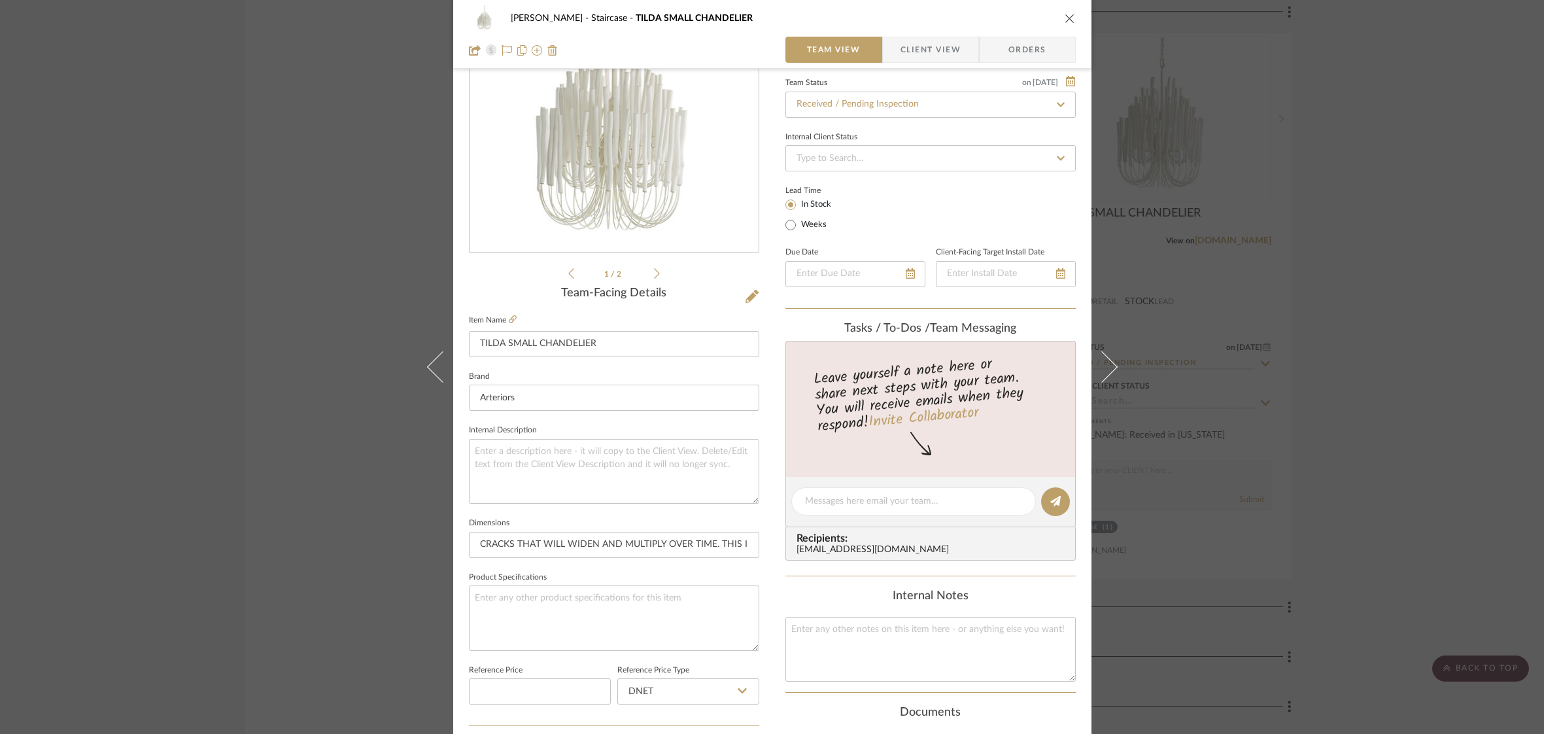
click at [1065, 21] on icon "close" at bounding box center [1070, 18] width 10 height 10
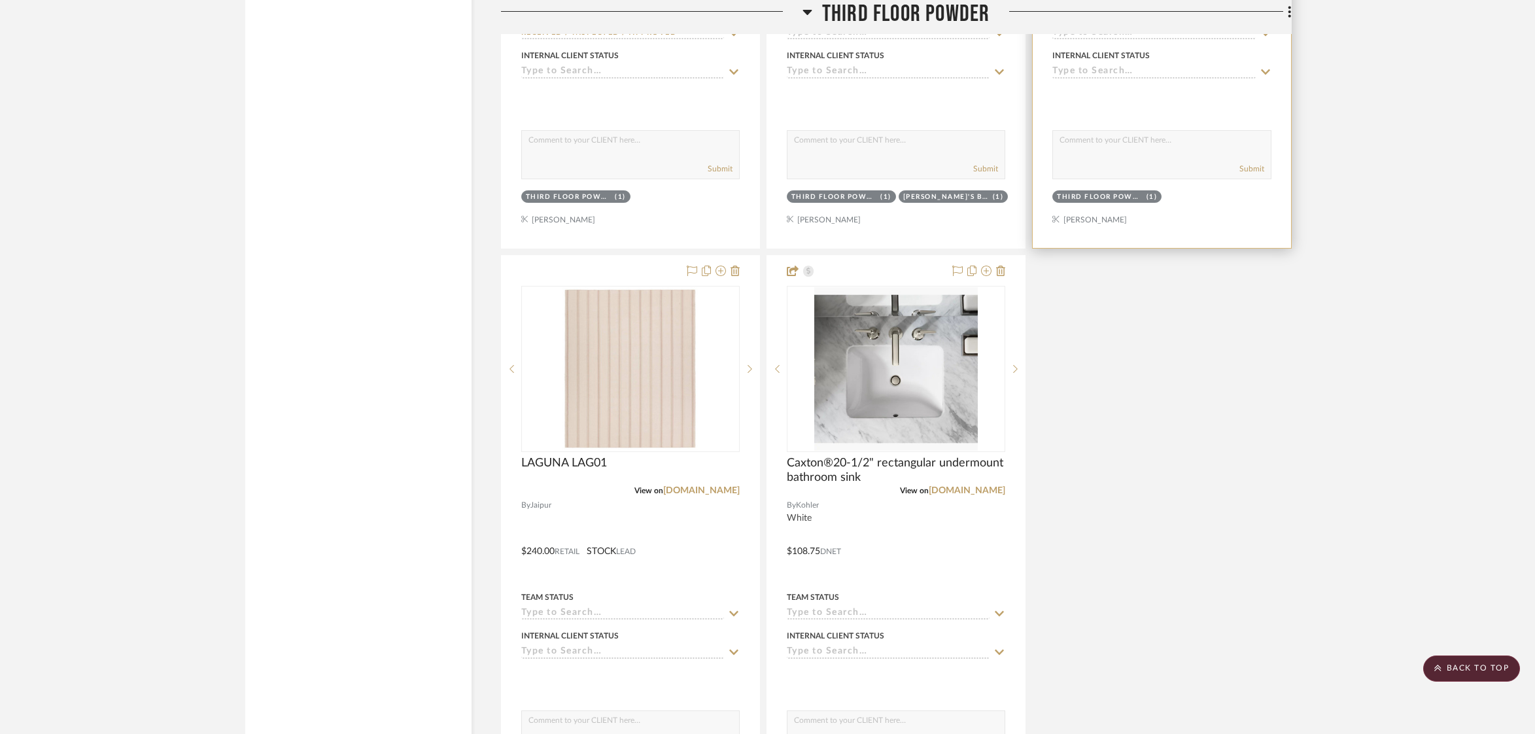
scroll to position [9525, 0]
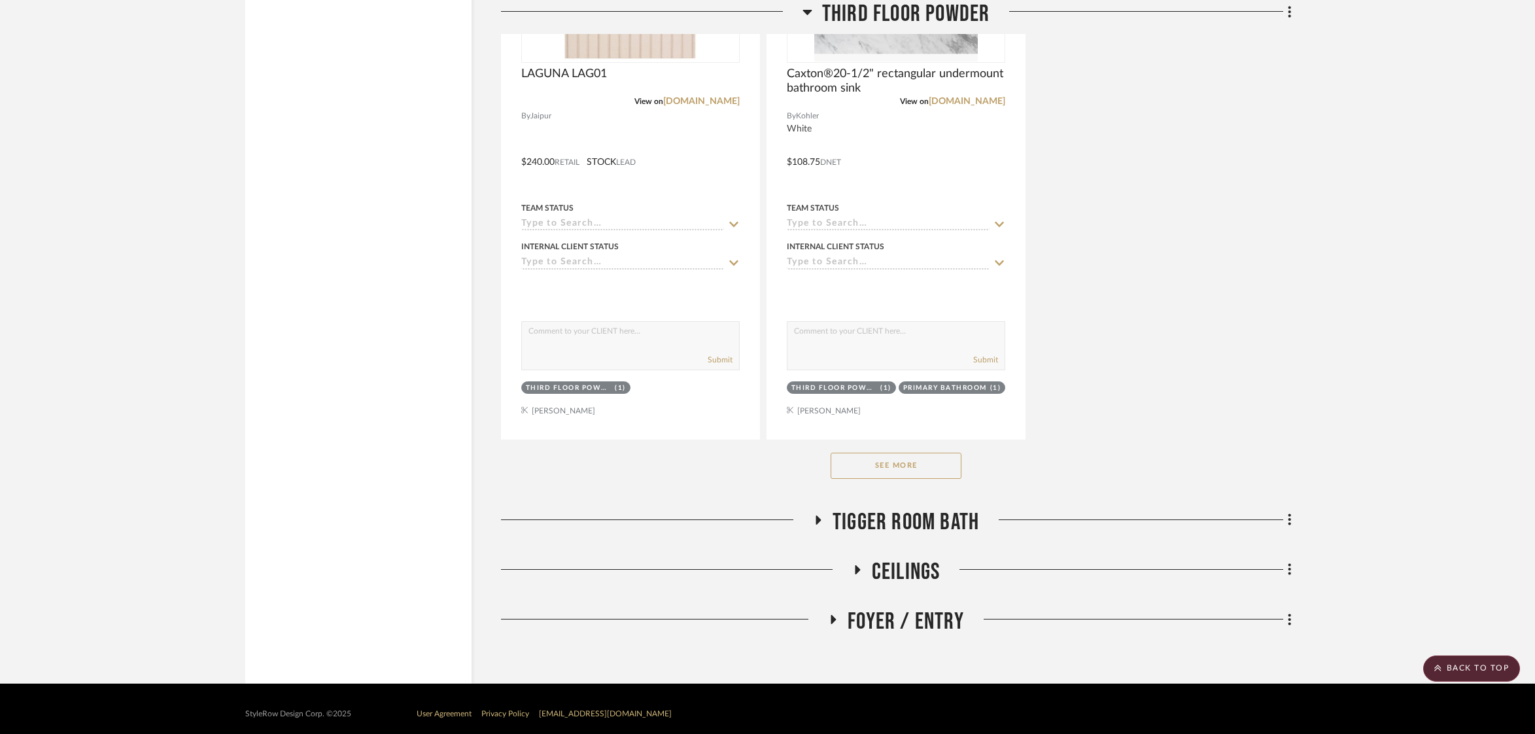
click at [910, 558] on span "Ceilings" at bounding box center [906, 572] width 69 height 28
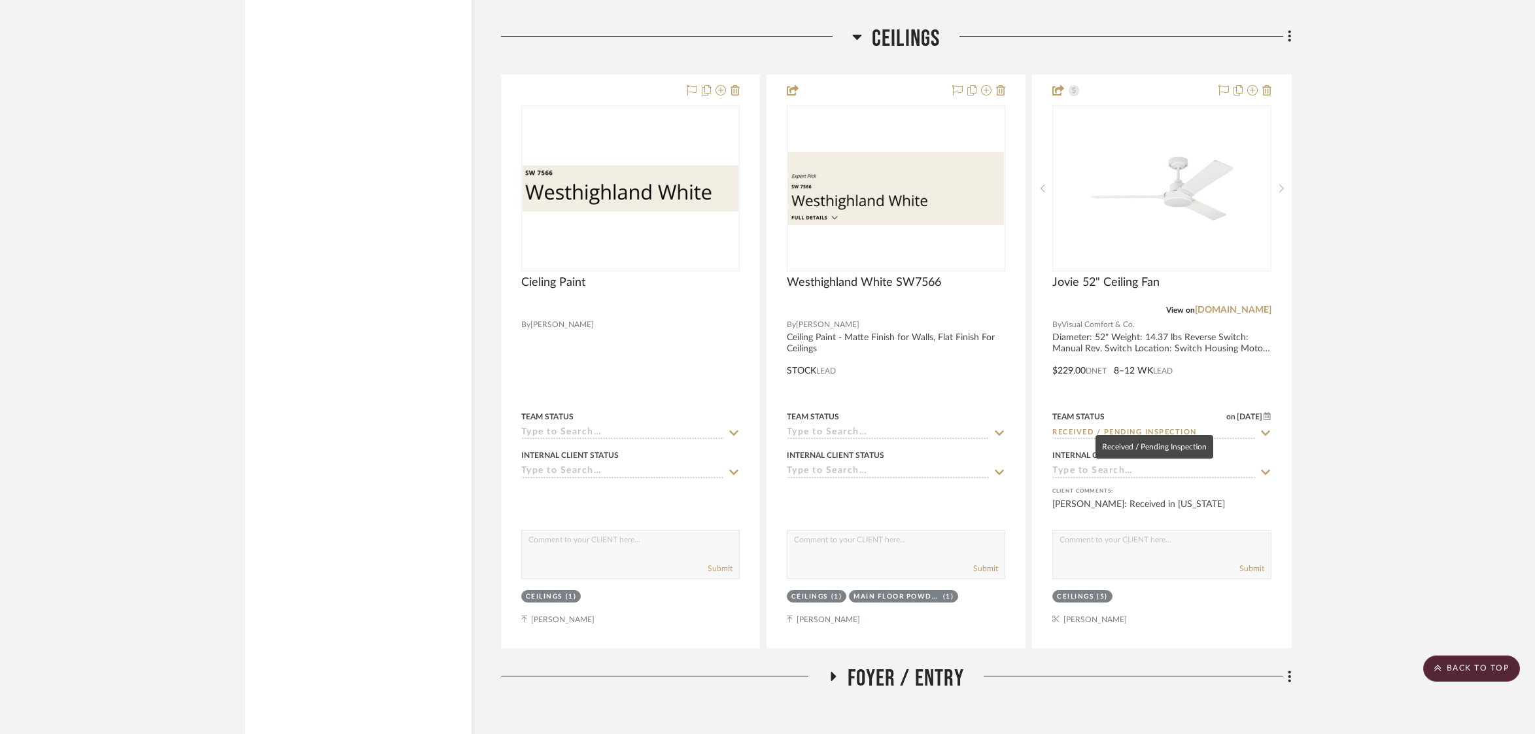
scroll to position [10114, 0]
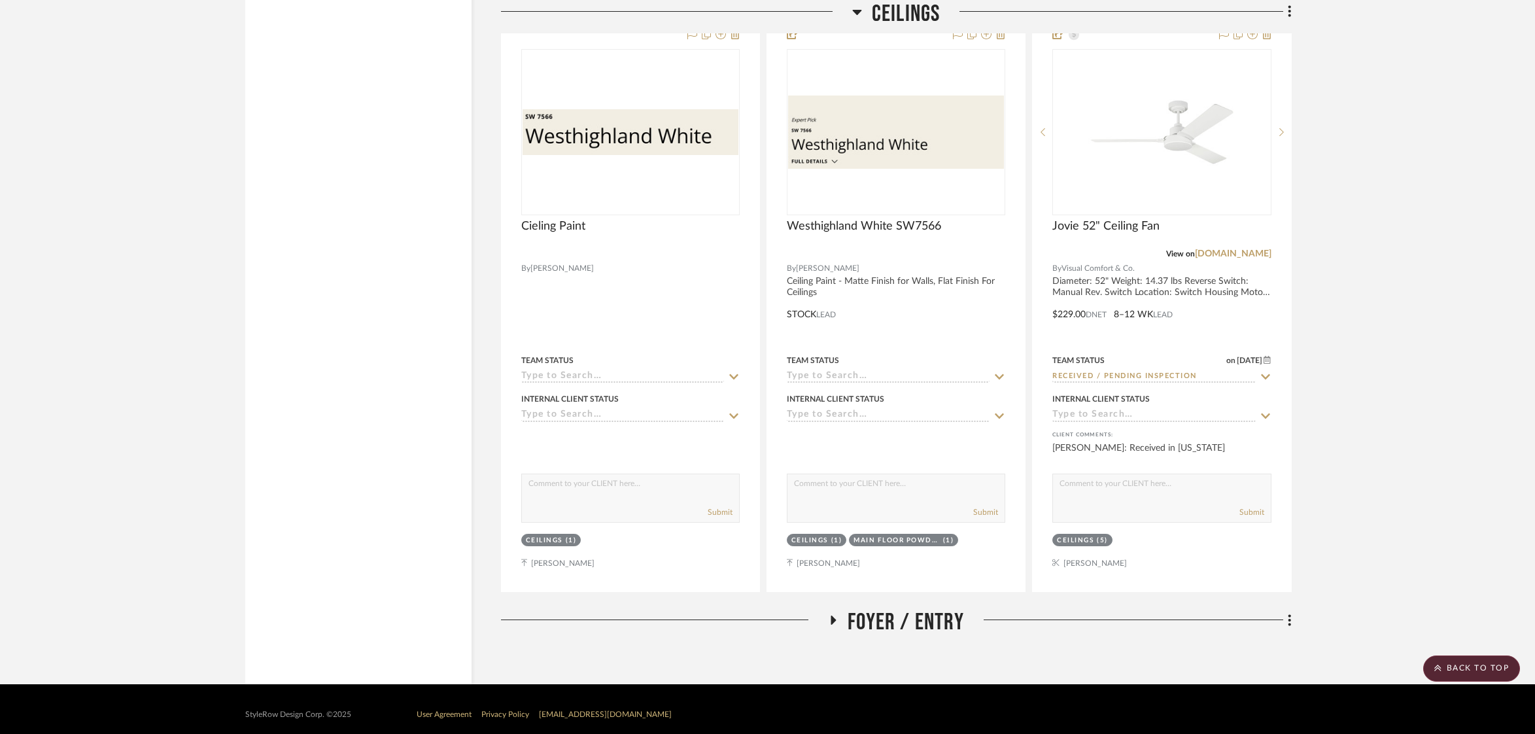
click at [919, 614] on span "Foyer / Entry" at bounding box center [906, 622] width 116 height 28
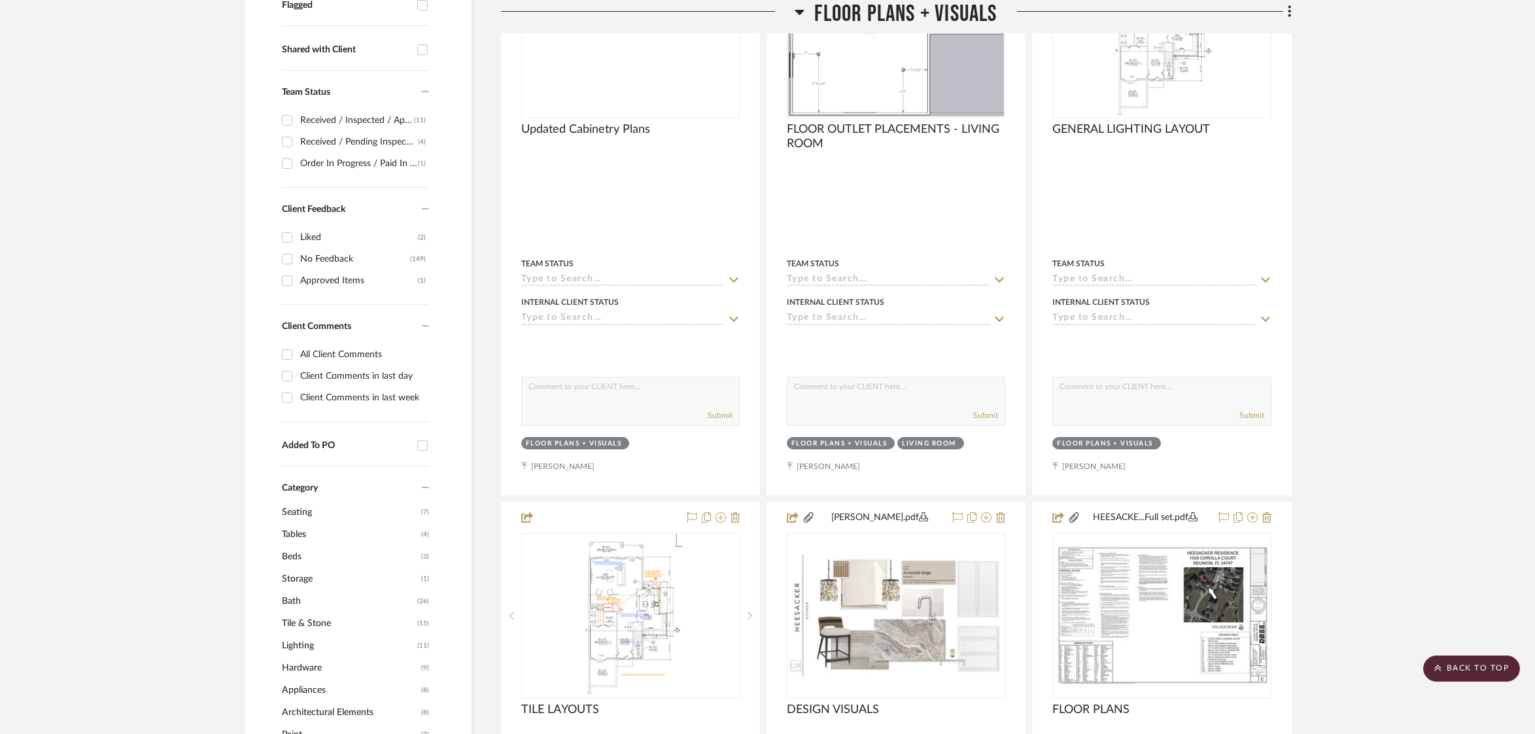
scroll to position [0, 0]
